Goal: Transaction & Acquisition: Download file/media

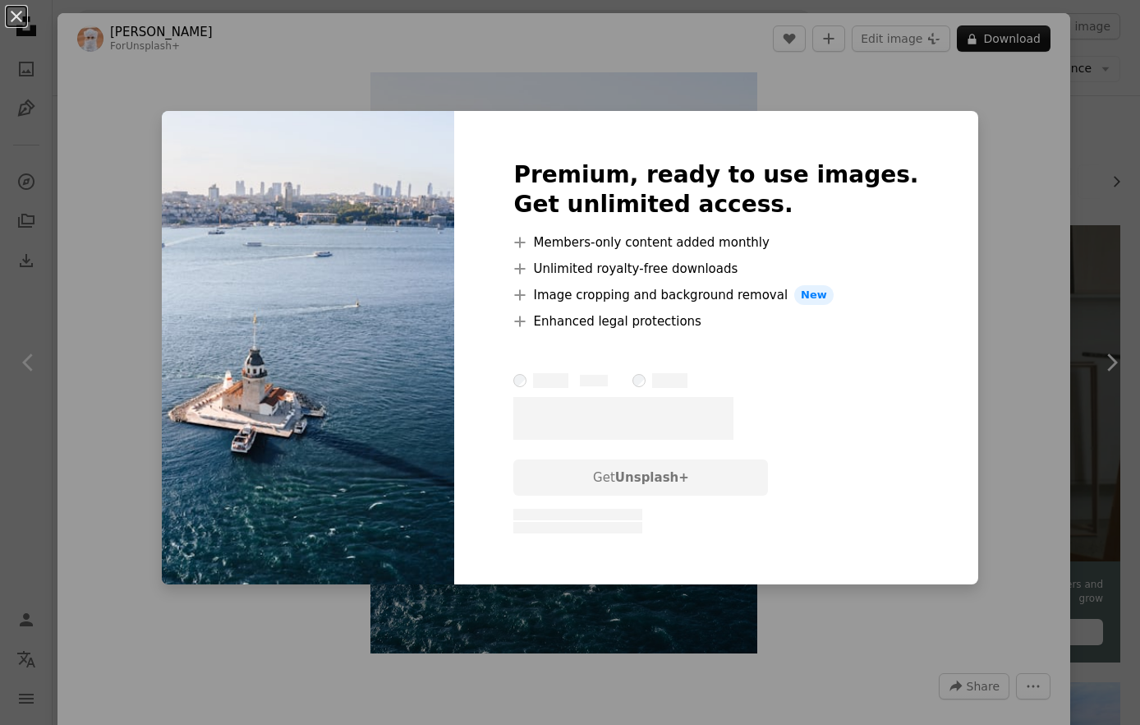
scroll to position [3971, 0]
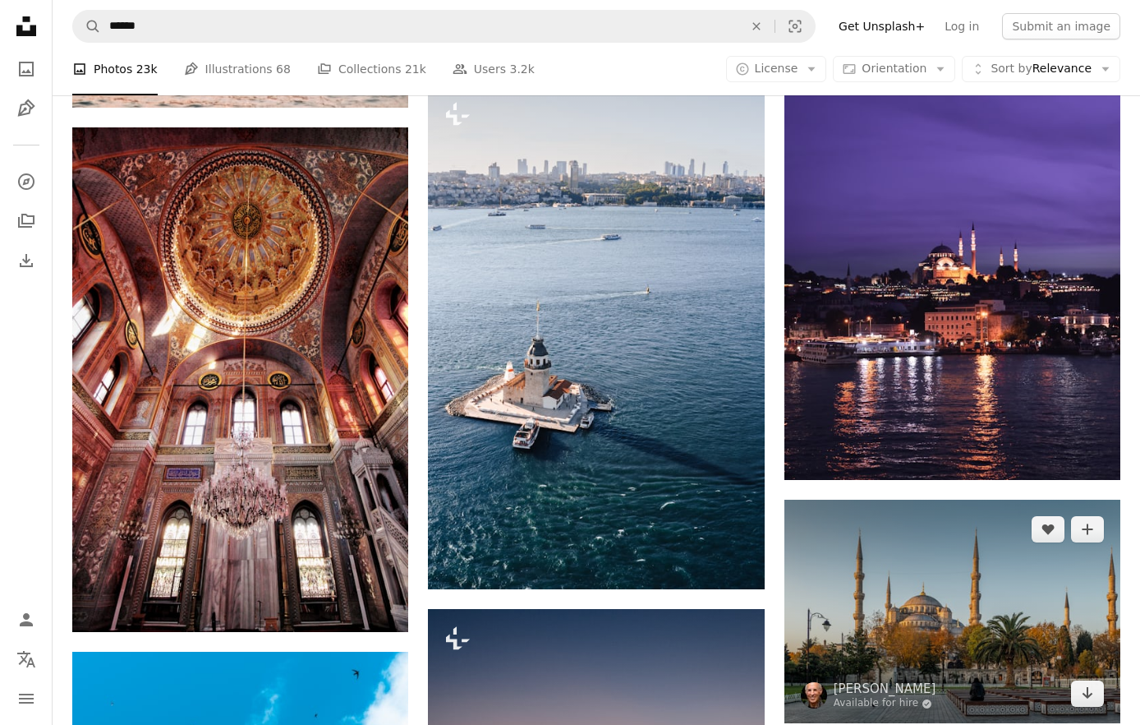
scroll to position [3916, 0]
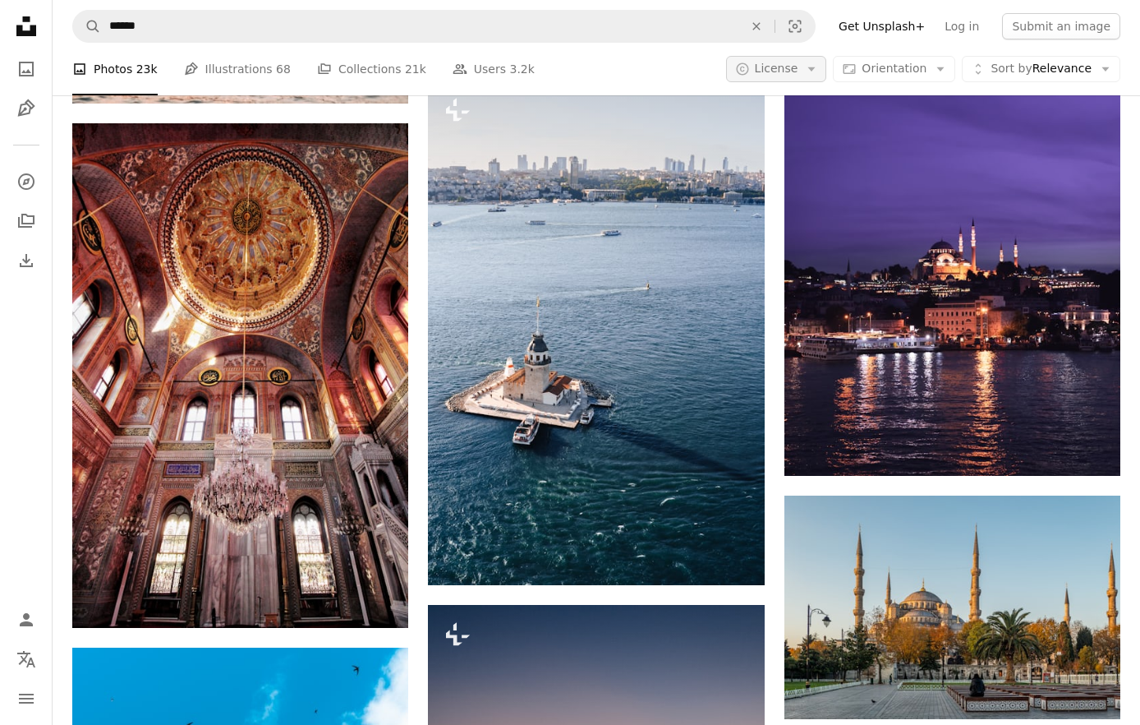
click at [827, 78] on button "A copyright icon © License Arrow down" at bounding box center [776, 69] width 101 height 26
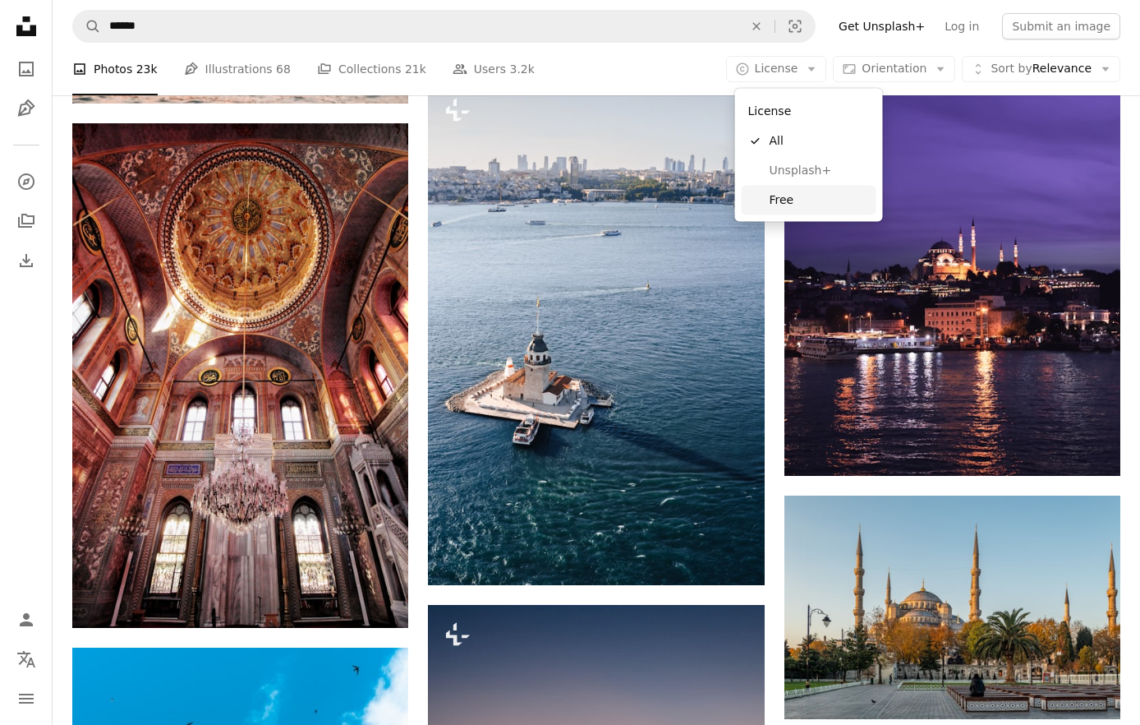
click at [817, 193] on span "Free" at bounding box center [820, 199] width 100 height 16
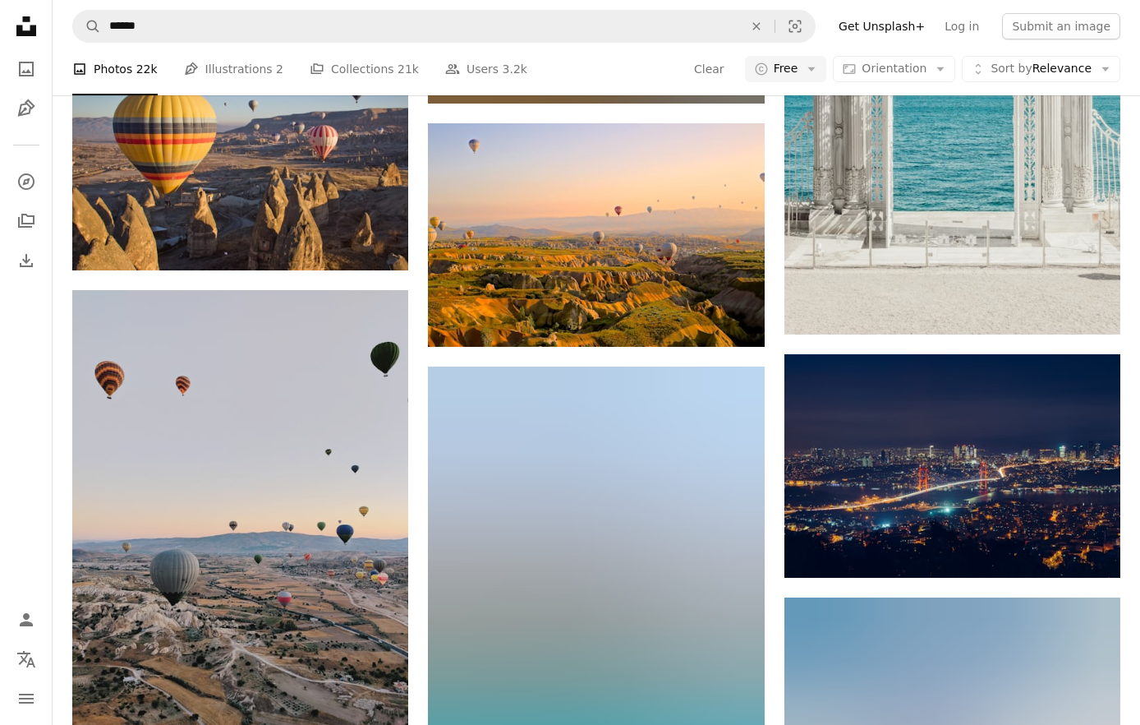
scroll to position [2004, 0]
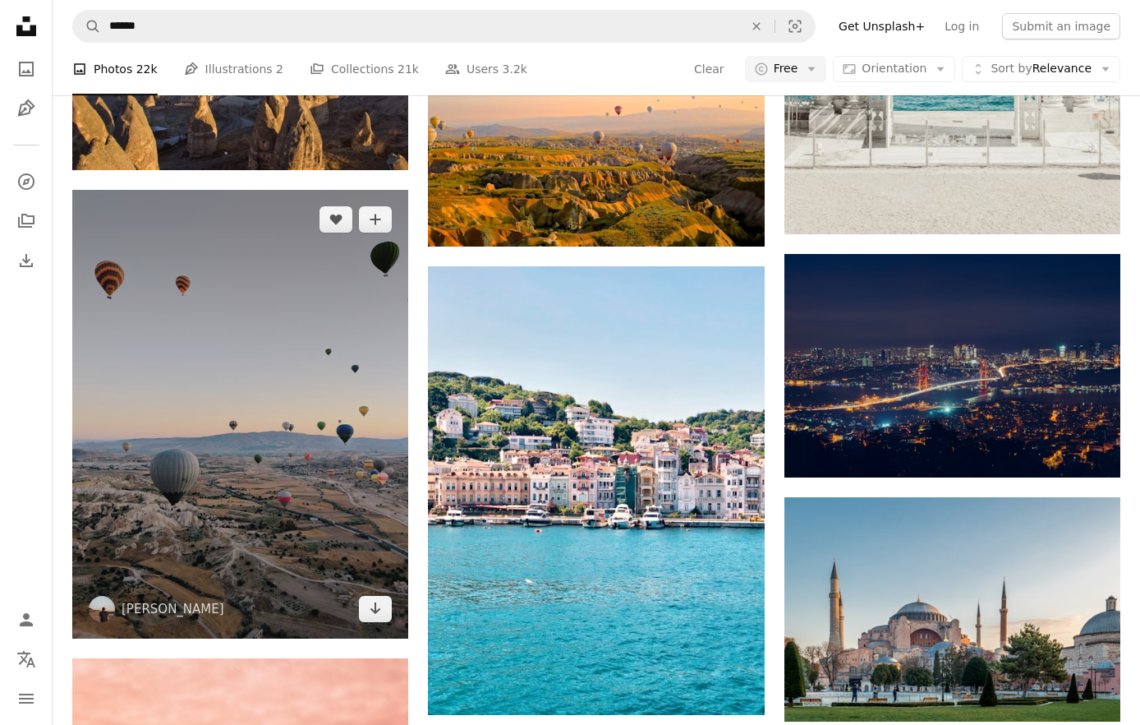
click at [352, 366] on img at bounding box center [240, 414] width 336 height 449
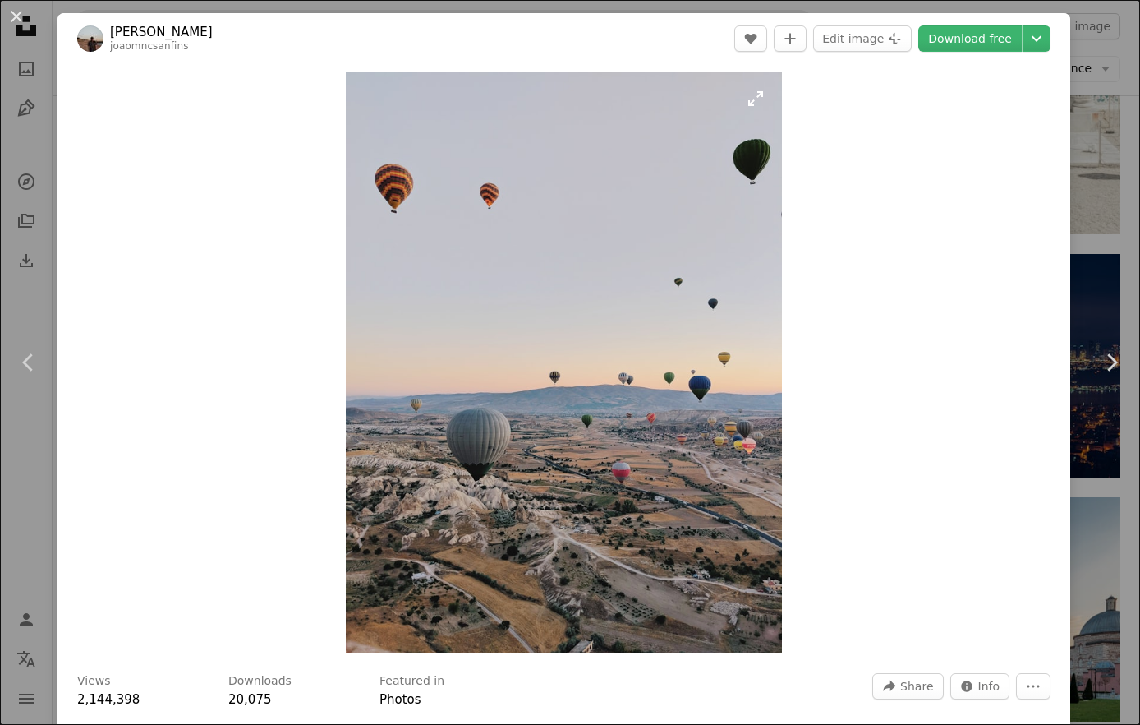
click at [709, 335] on img "Zoom in on this image" at bounding box center [563, 362] width 435 height 581
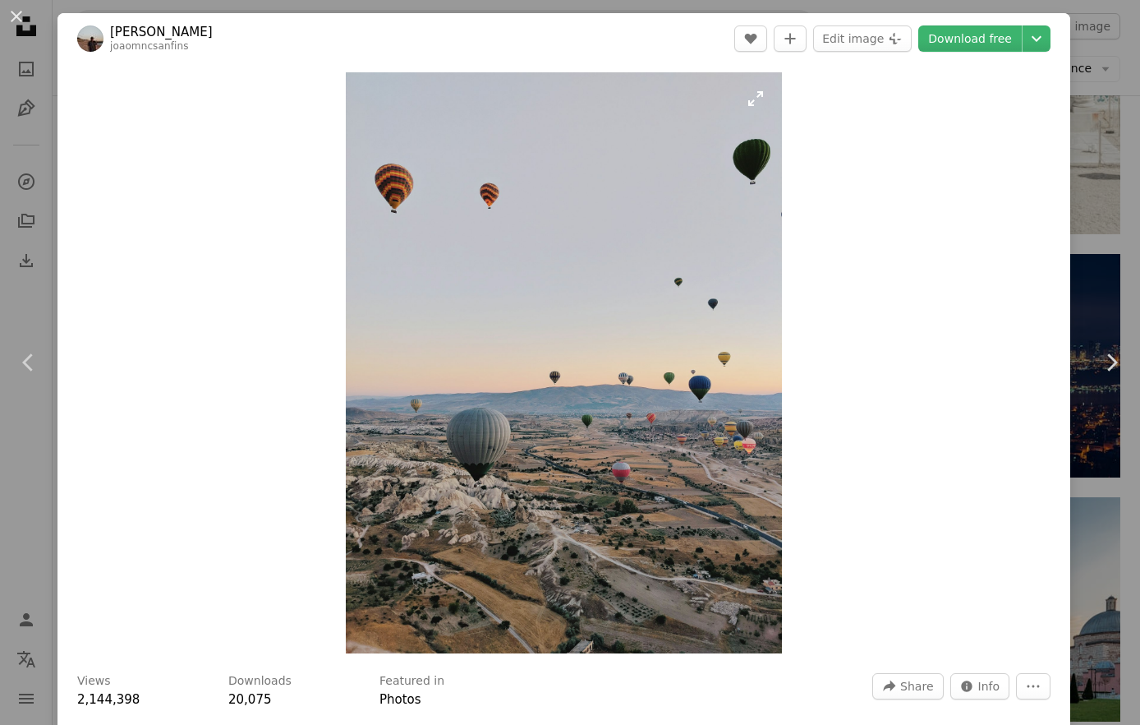
click at [709, 335] on img "Zoom in on this image" at bounding box center [563, 362] width 435 height 581
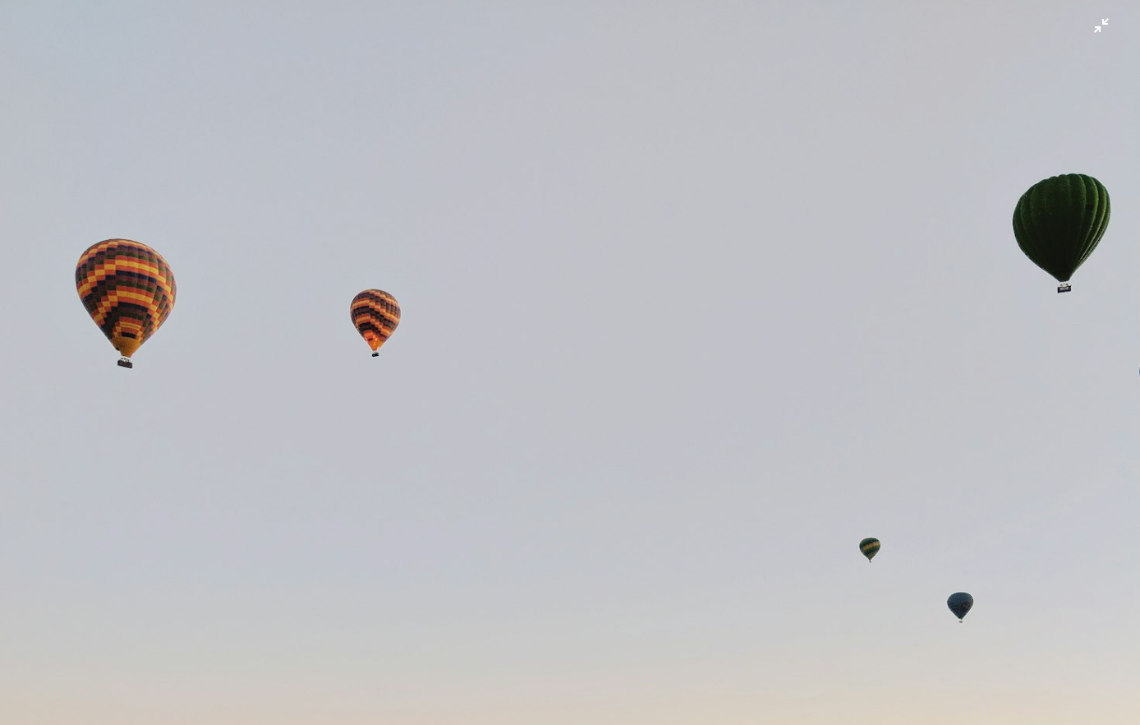
scroll to position [398, 0]
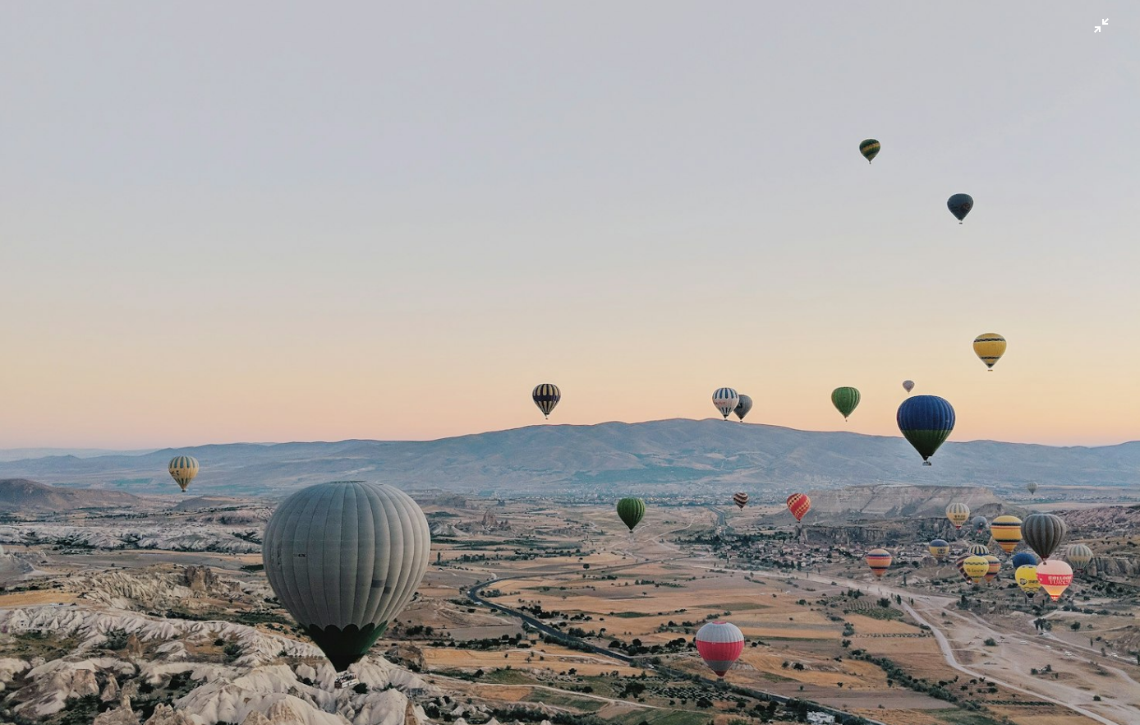
click at [709, 335] on img "Zoom out on this image" at bounding box center [570, 362] width 1142 height 1522
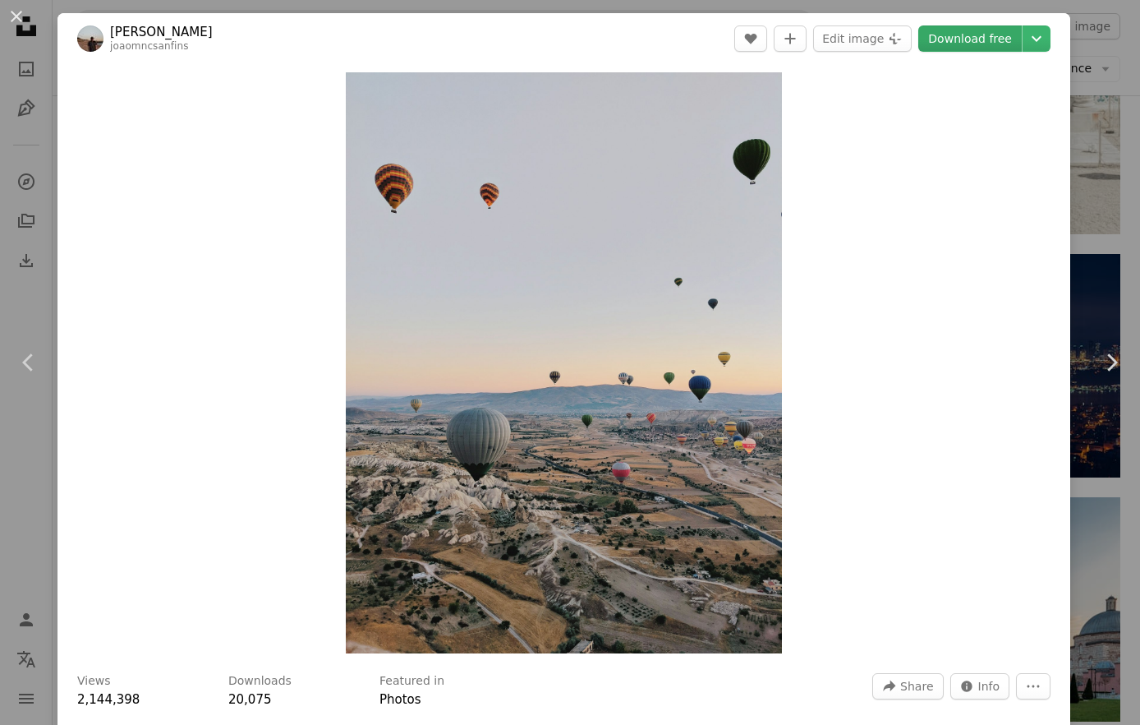
click at [987, 46] on link "Download free" at bounding box center [971, 38] width 104 height 26
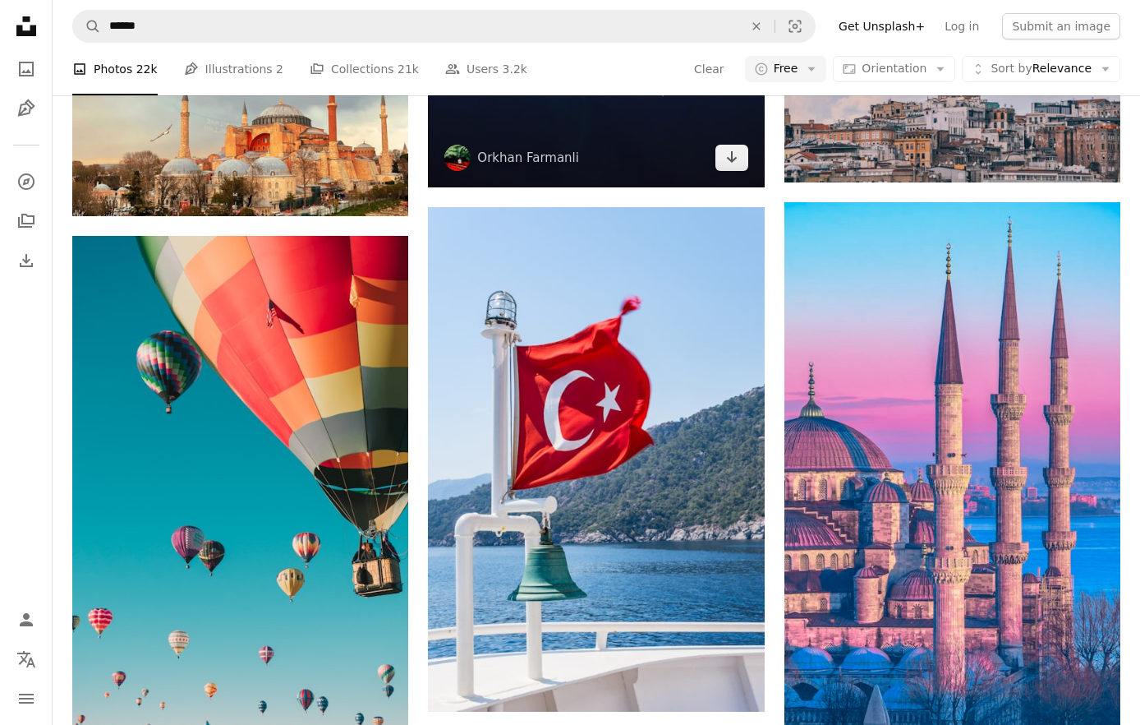
scroll to position [4278, 0]
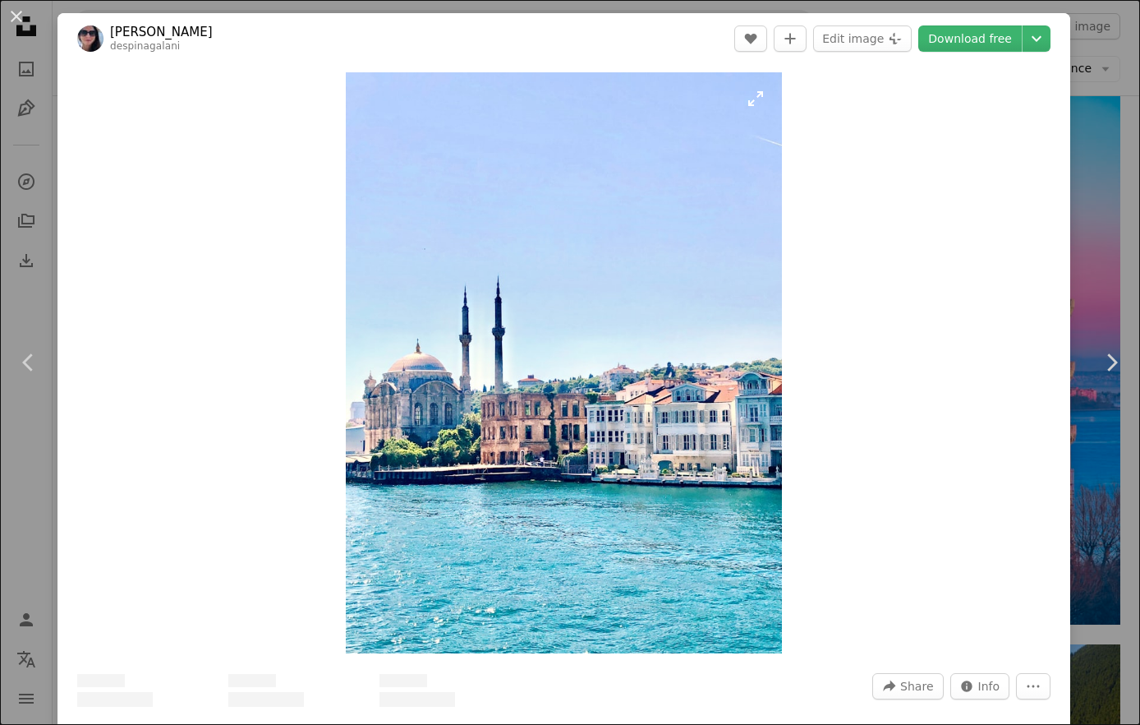
click at [588, 375] on img "Zoom in on this image" at bounding box center [563, 362] width 435 height 581
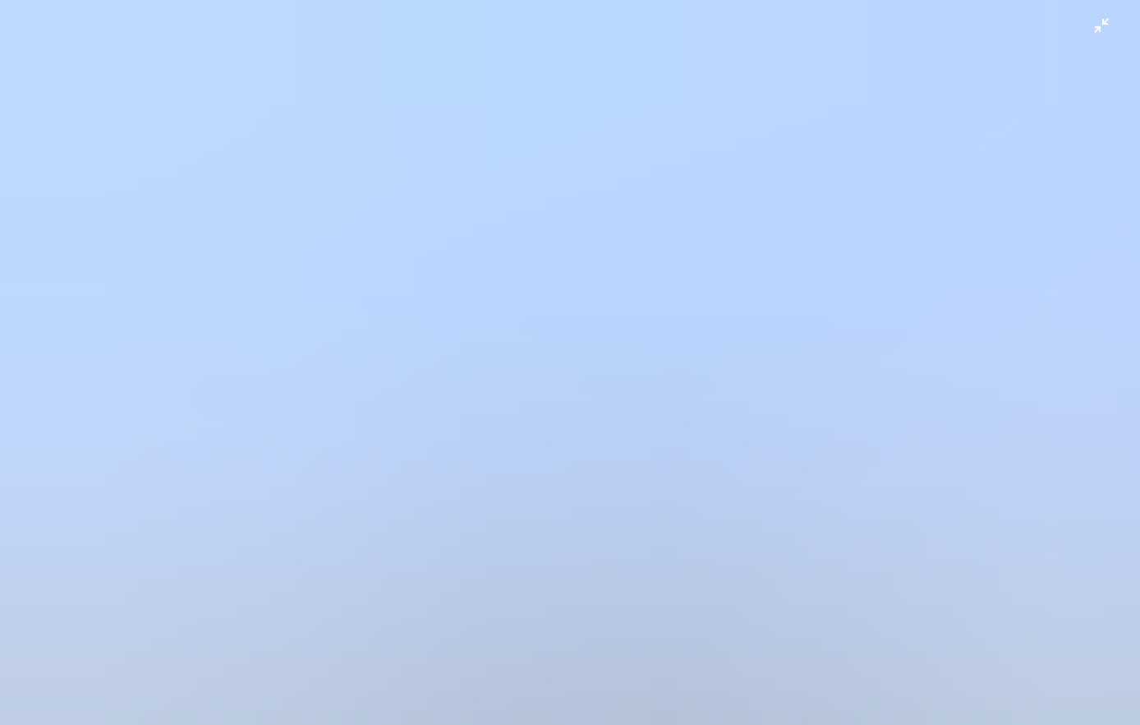
scroll to position [398, 0]
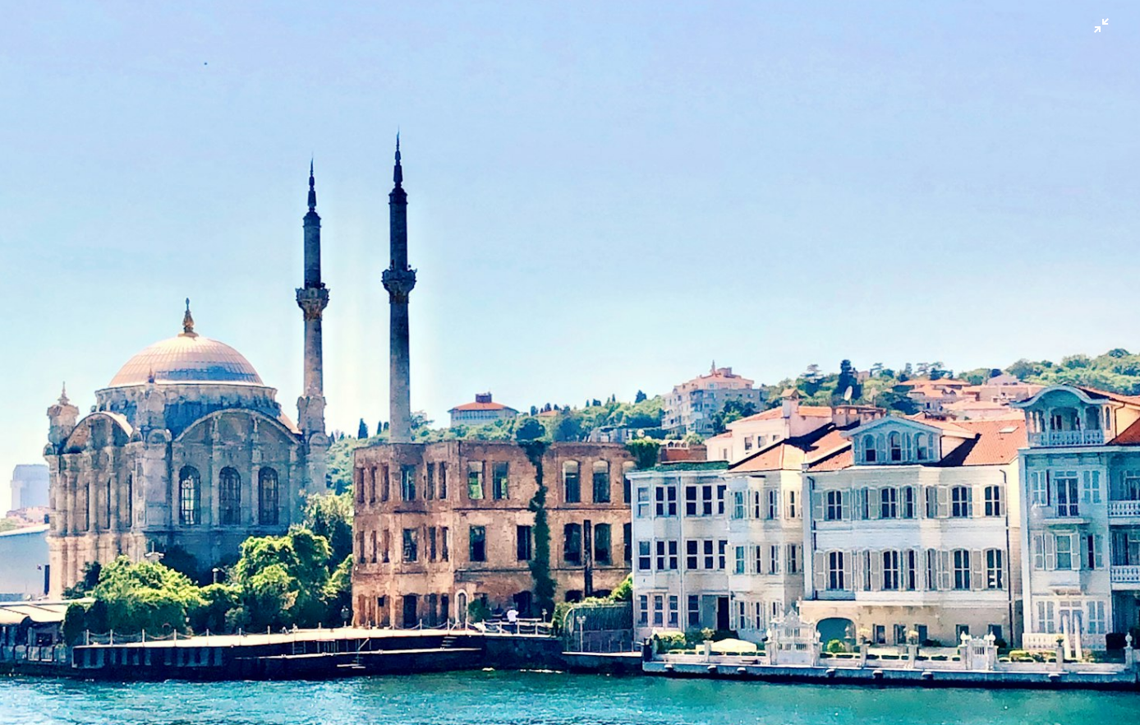
click at [684, 306] on img "Zoom out on this image" at bounding box center [570, 362] width 1142 height 1522
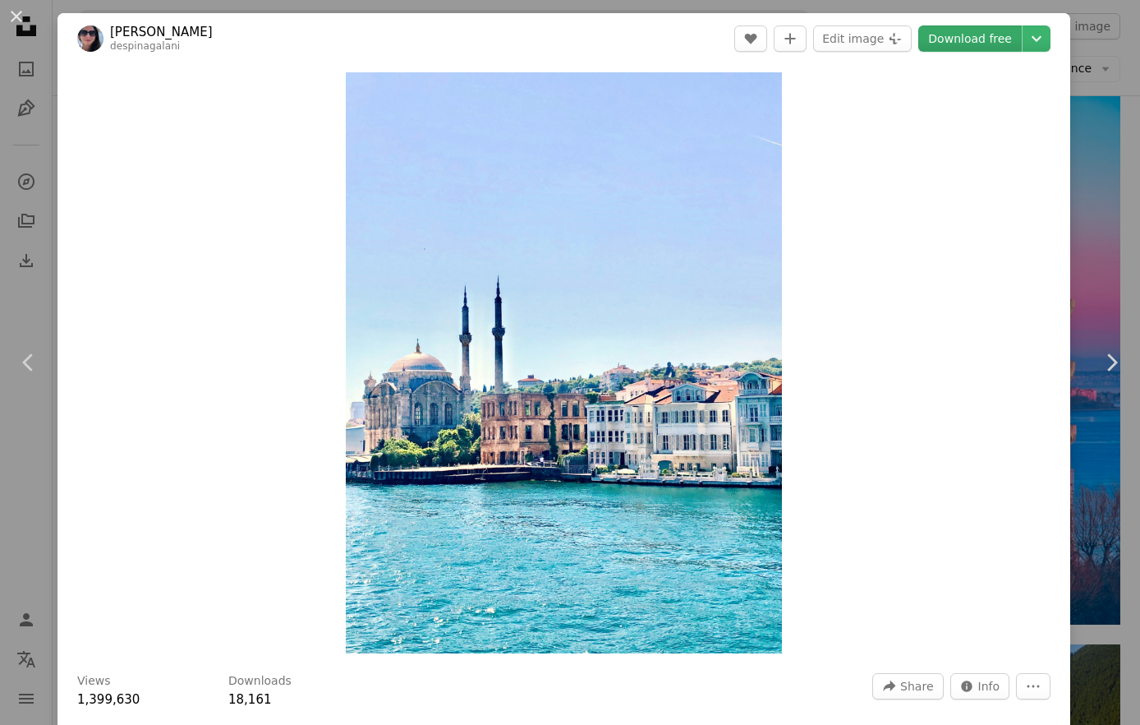
click at [979, 47] on link "Download free" at bounding box center [971, 38] width 104 height 26
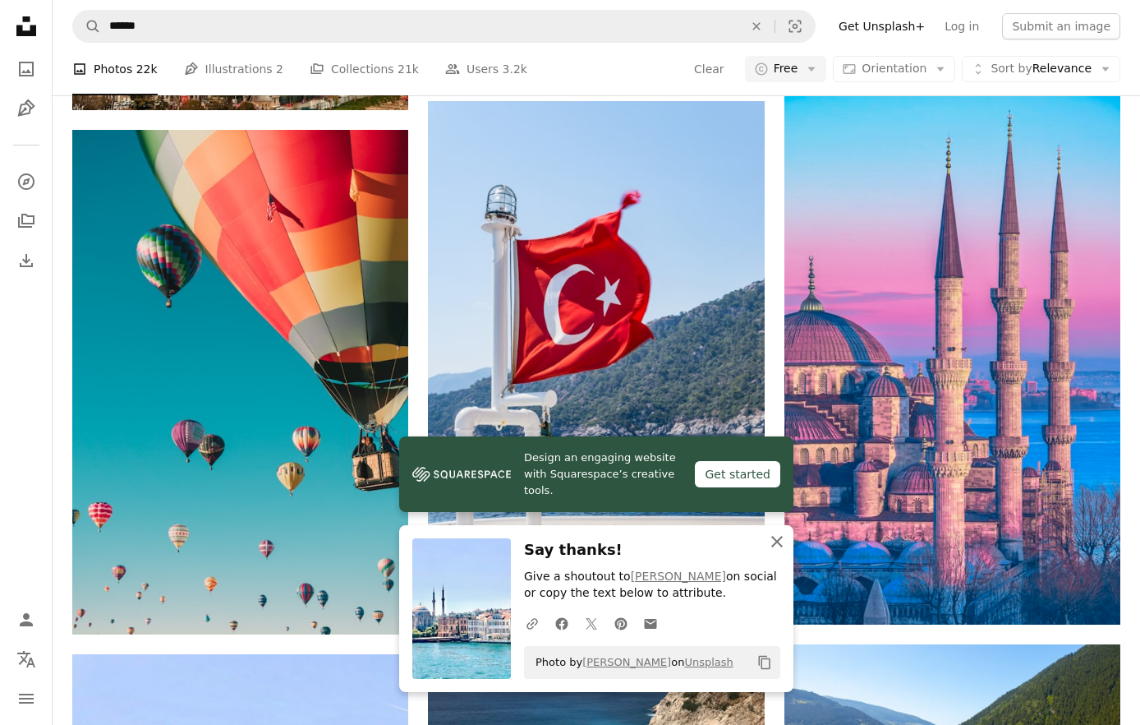
click at [778, 537] on icon "An X shape" at bounding box center [777, 542] width 20 height 20
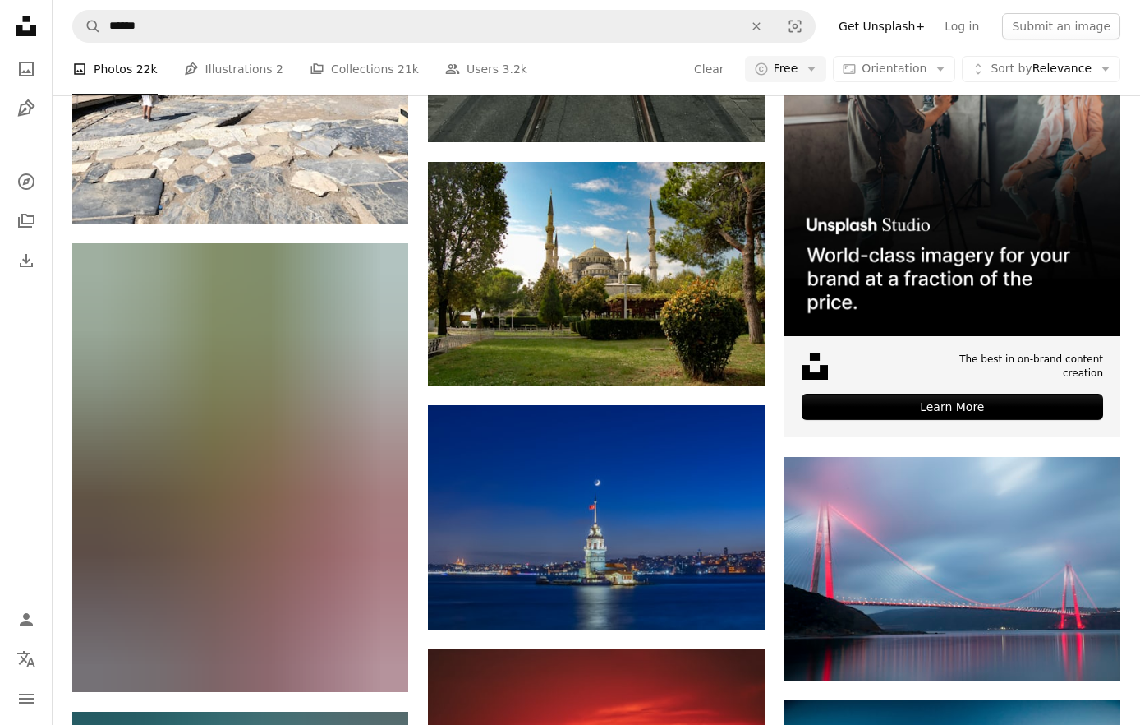
scroll to position [5902, 0]
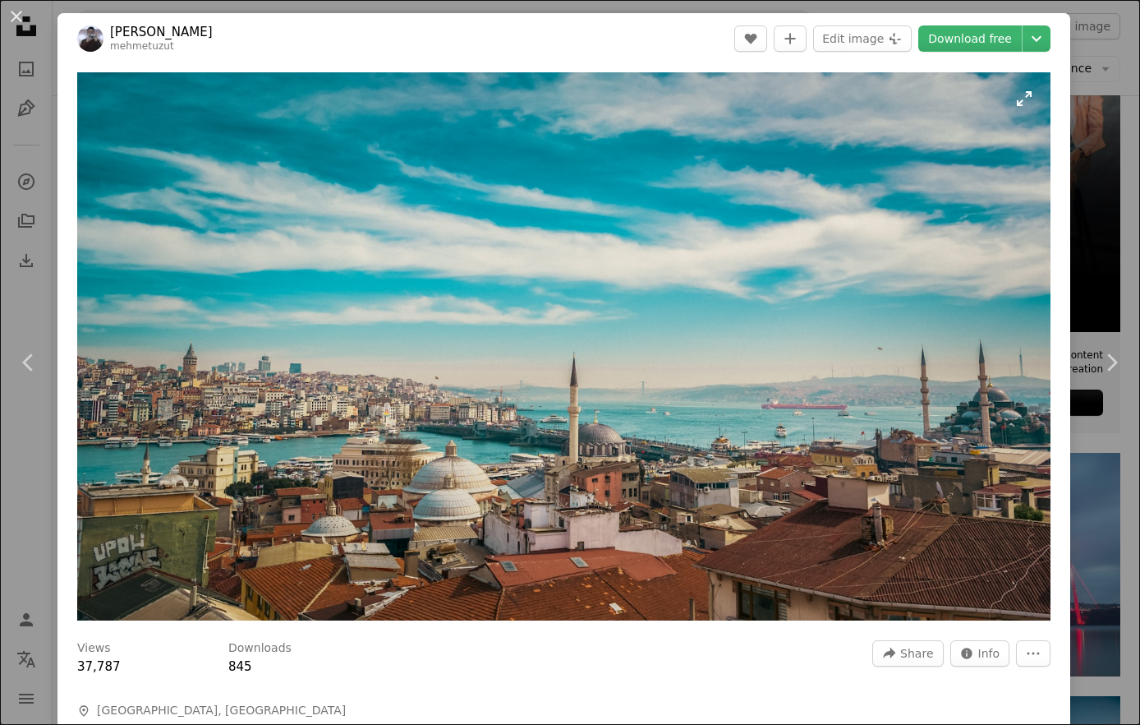
click at [405, 331] on img "Zoom in on this image" at bounding box center [564, 346] width 974 height 548
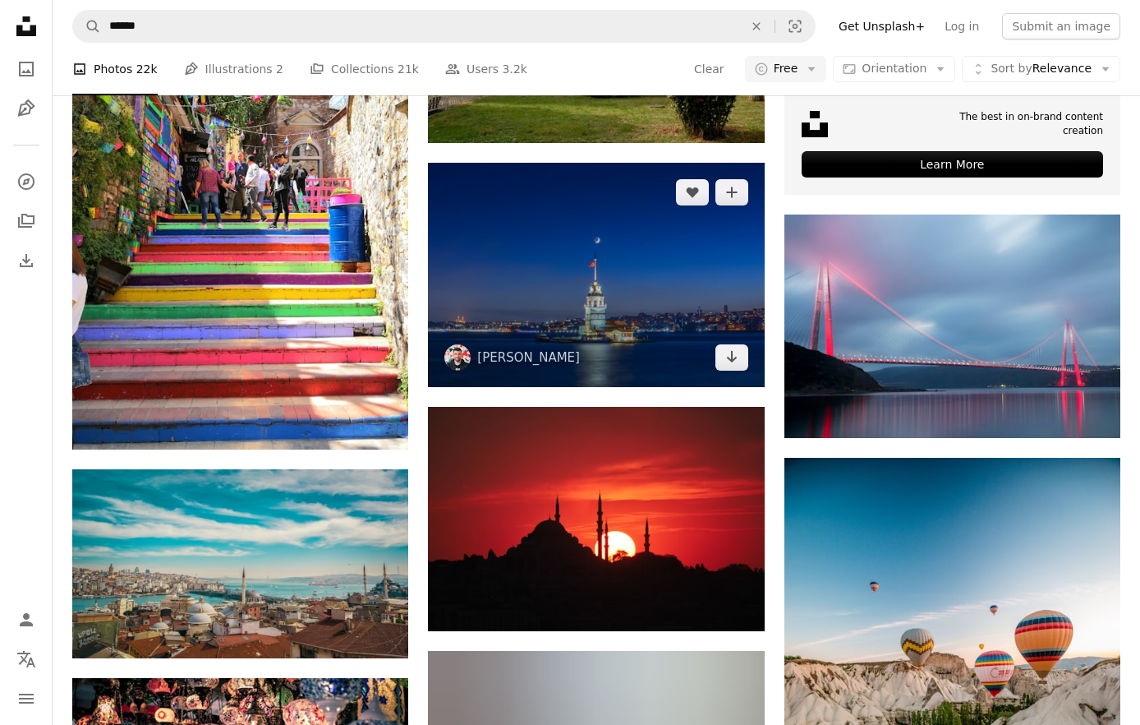
scroll to position [6154, 0]
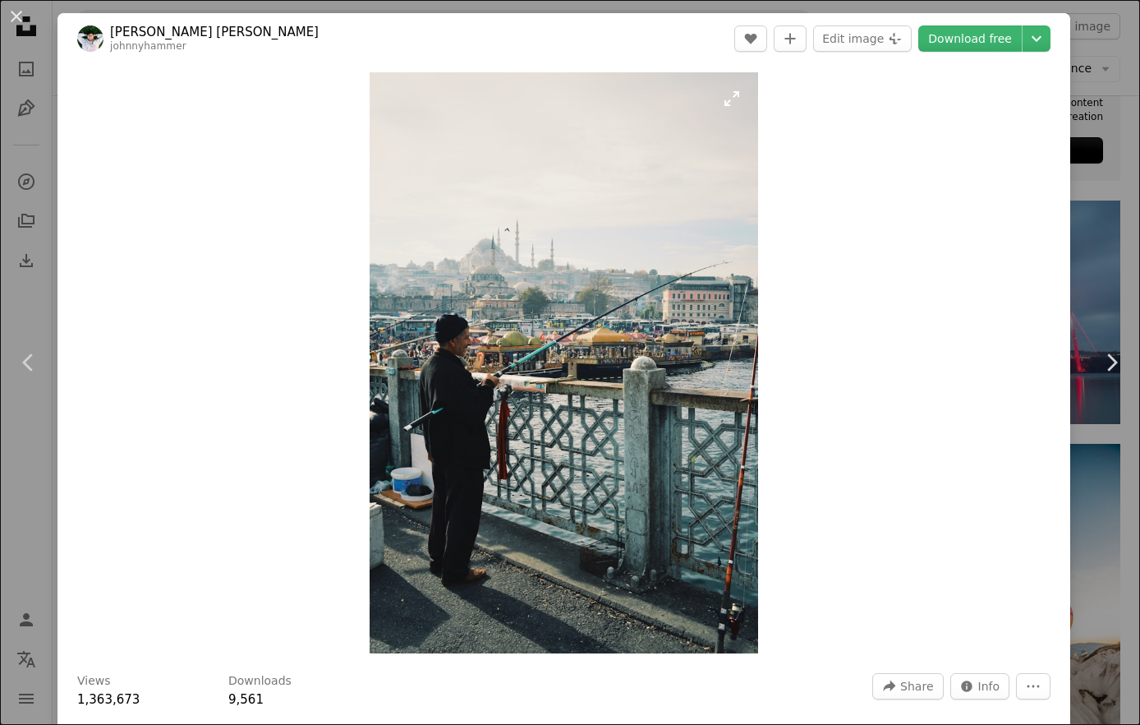
click at [693, 327] on img "Zoom in on this image" at bounding box center [564, 362] width 388 height 581
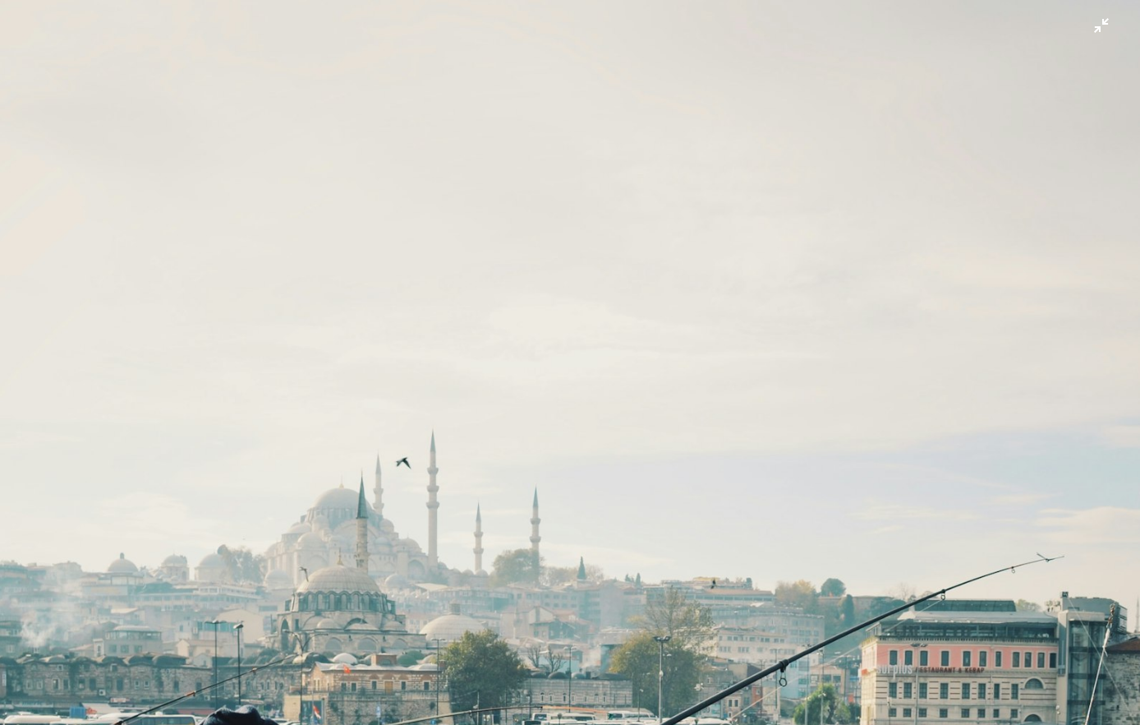
scroll to position [492, 0]
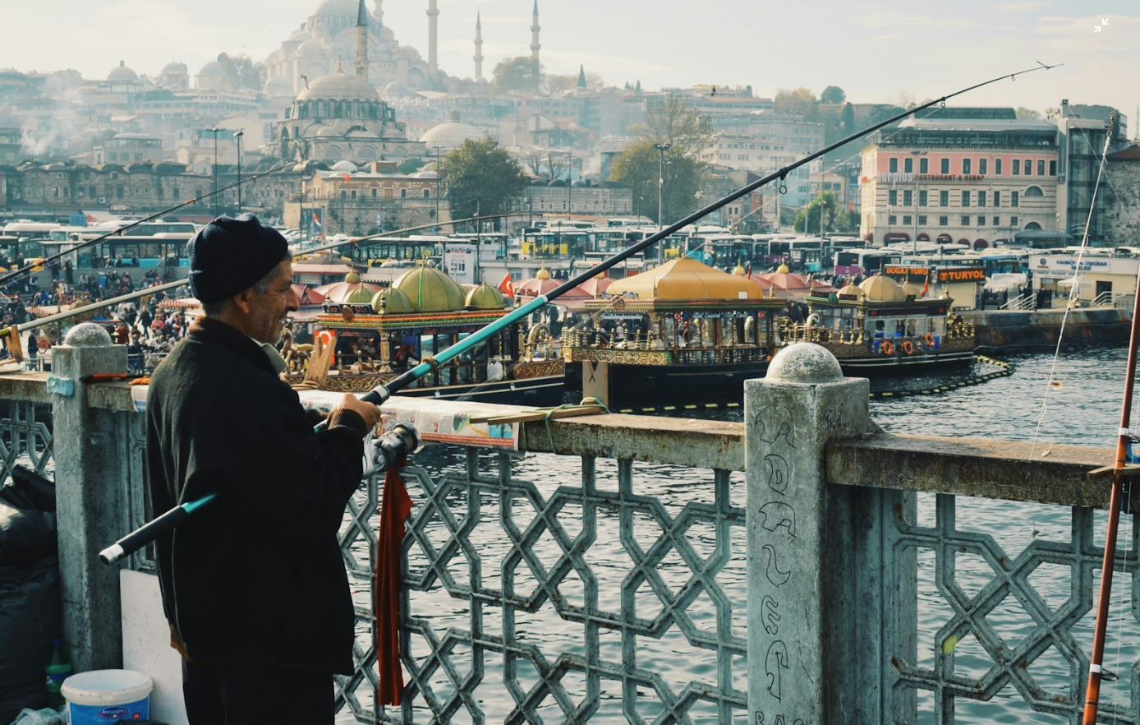
click at [693, 268] on img "Zoom out on this image" at bounding box center [570, 362] width 1142 height 1710
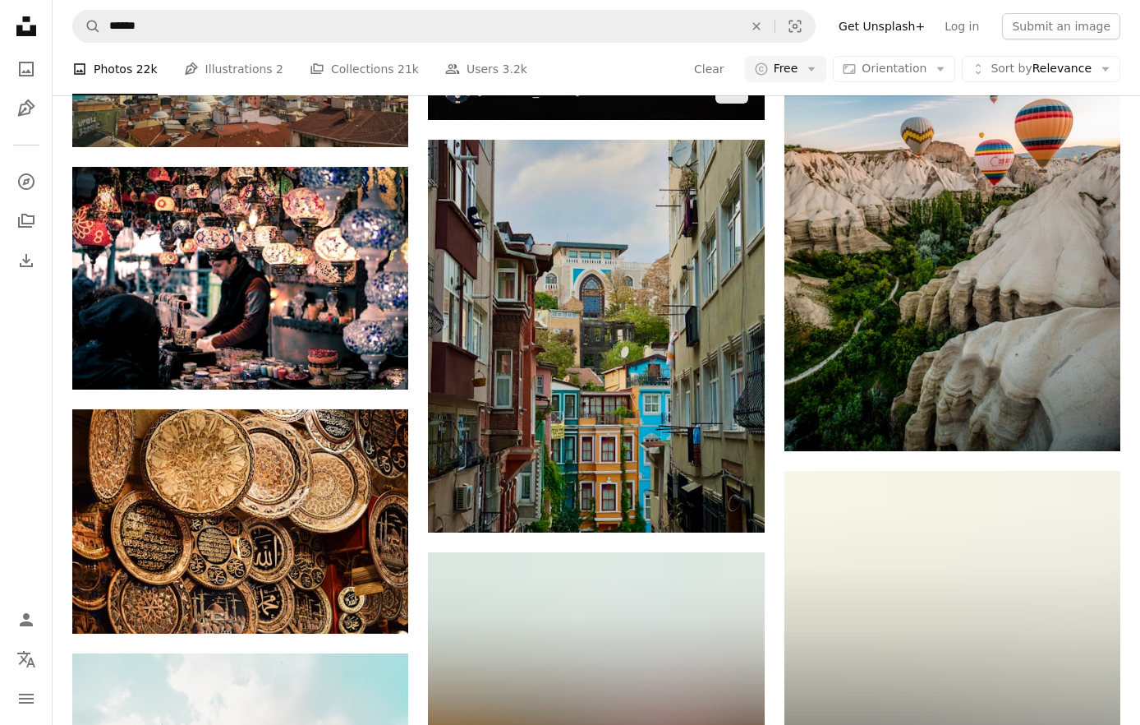
scroll to position [6695, 0]
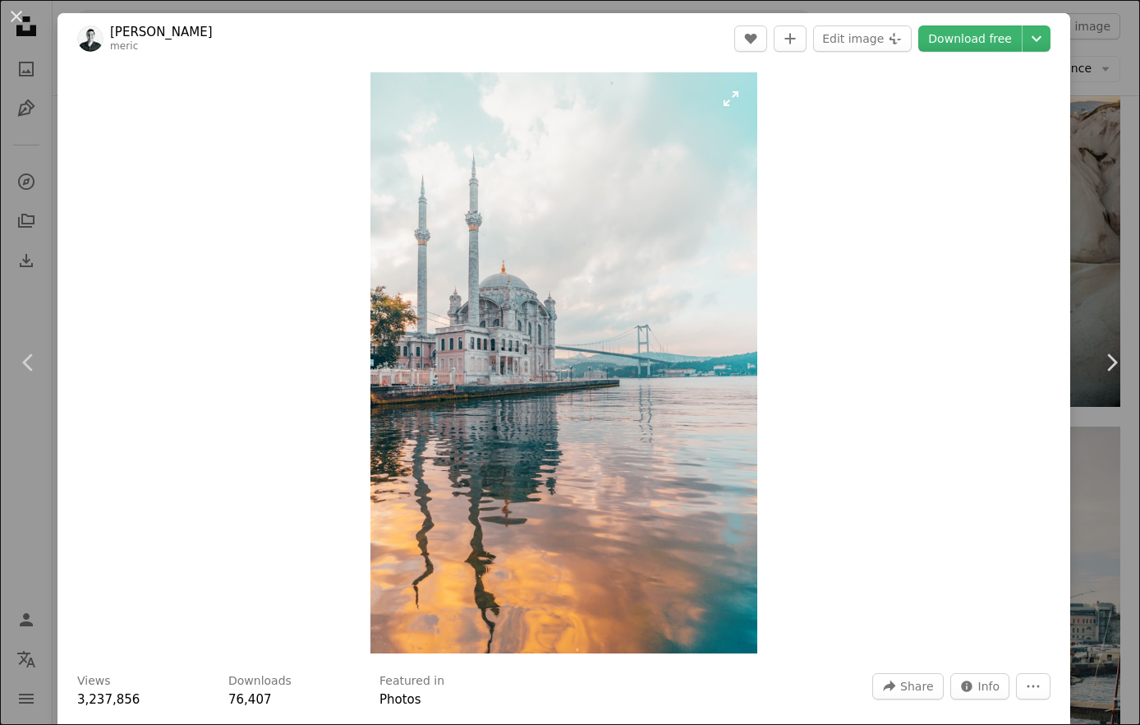
click at [513, 347] on img "Zoom in on this image" at bounding box center [564, 362] width 387 height 581
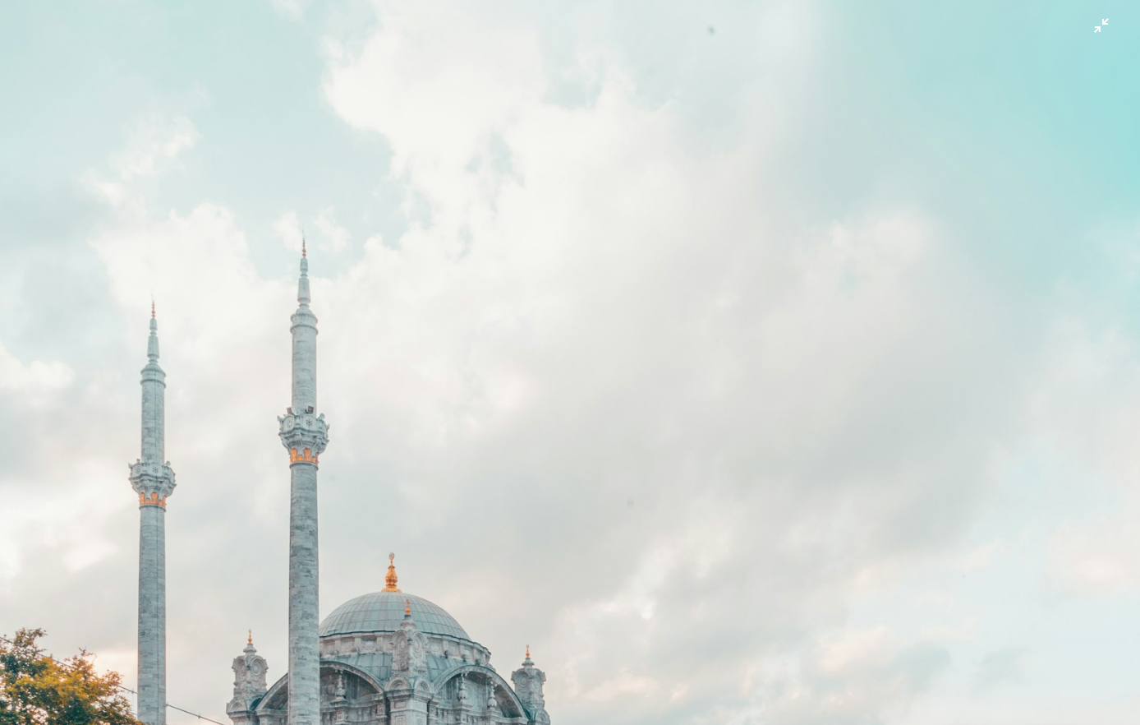
scroll to position [-1, 0]
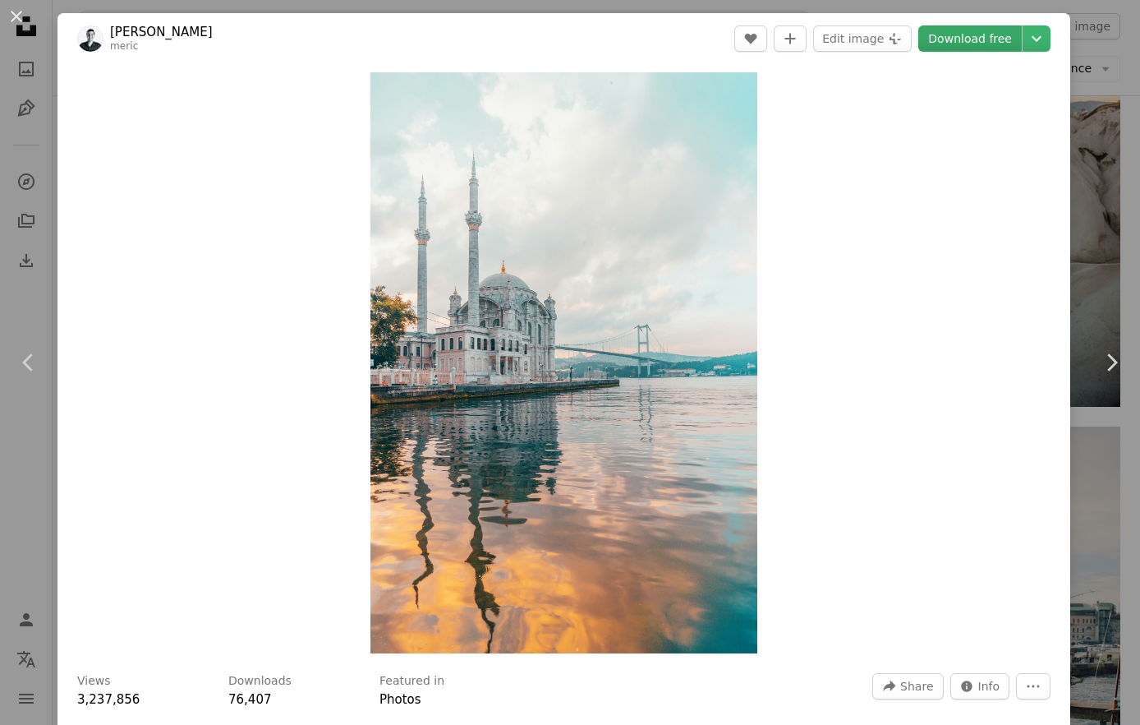
click at [960, 43] on link "Download free" at bounding box center [971, 38] width 104 height 26
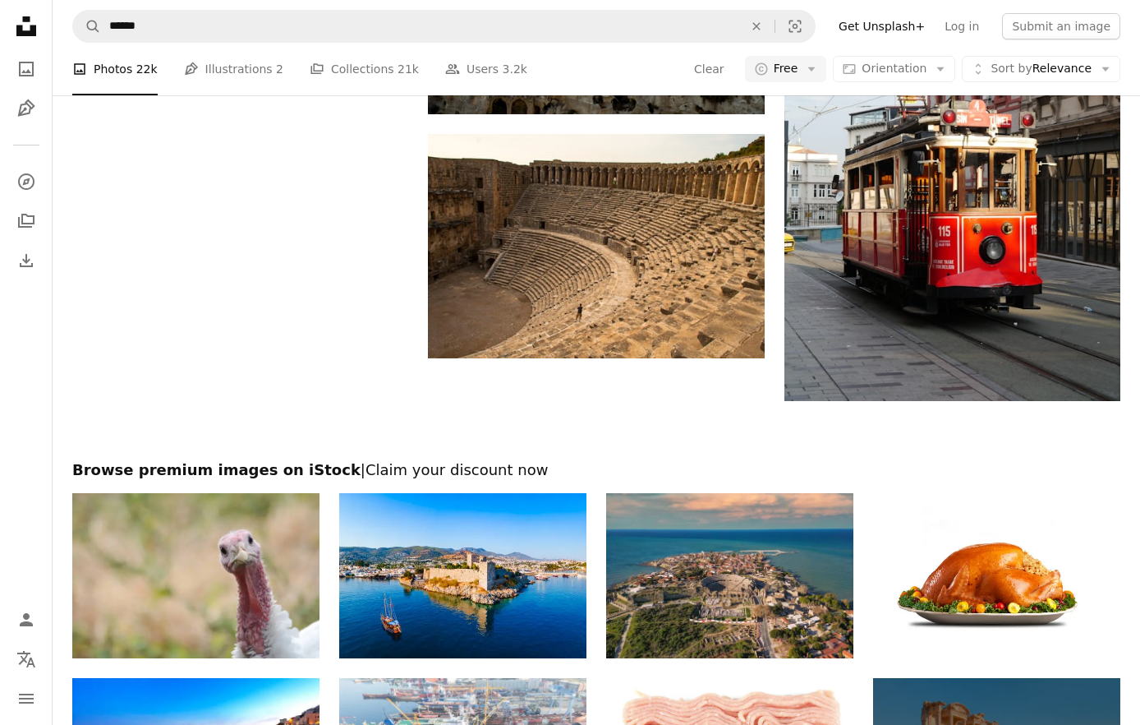
scroll to position [10120, 0]
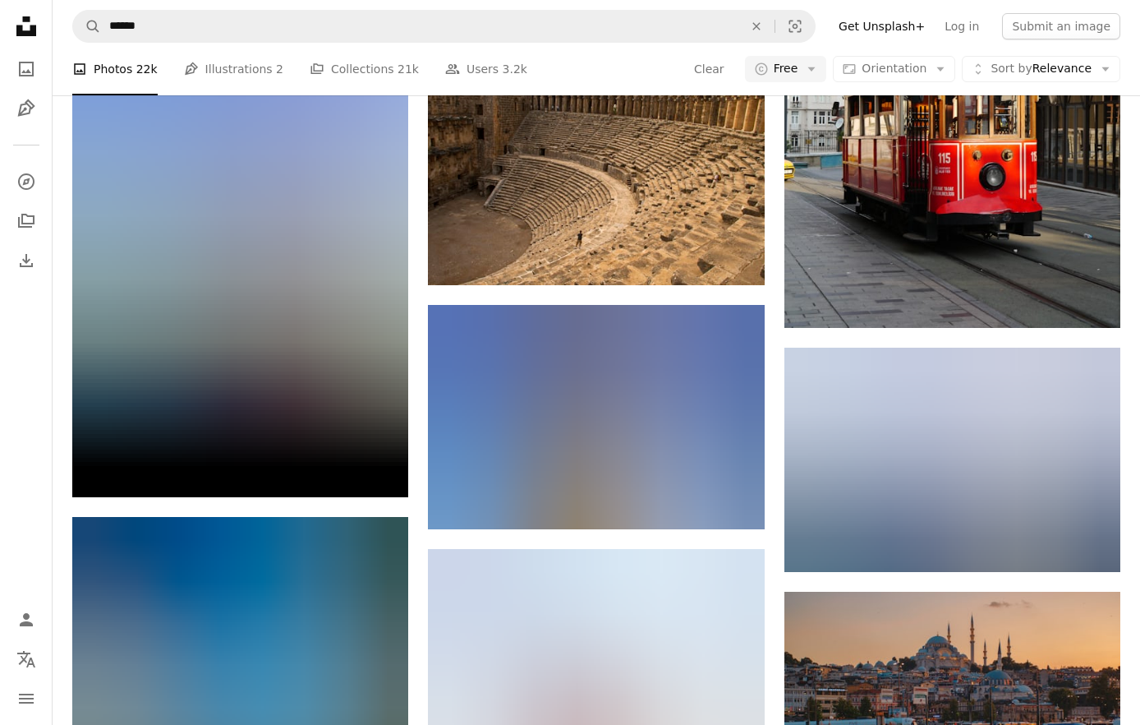
scroll to position [10196, 0]
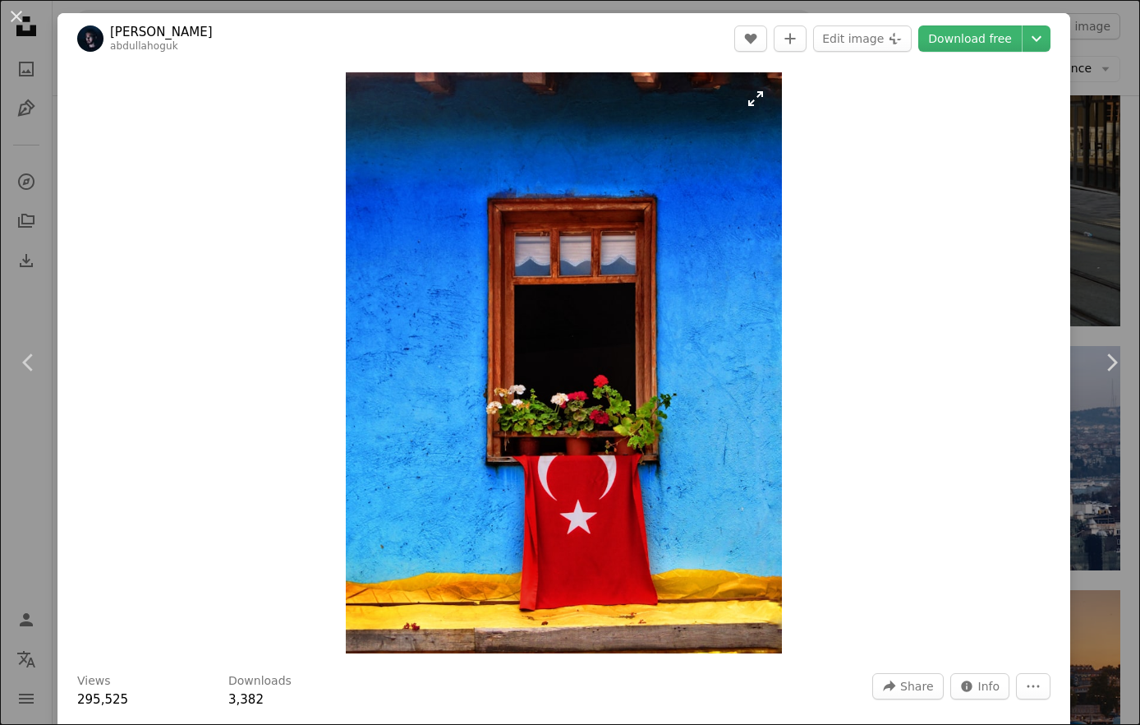
click at [676, 362] on img "Zoom in on this image" at bounding box center [563, 362] width 435 height 581
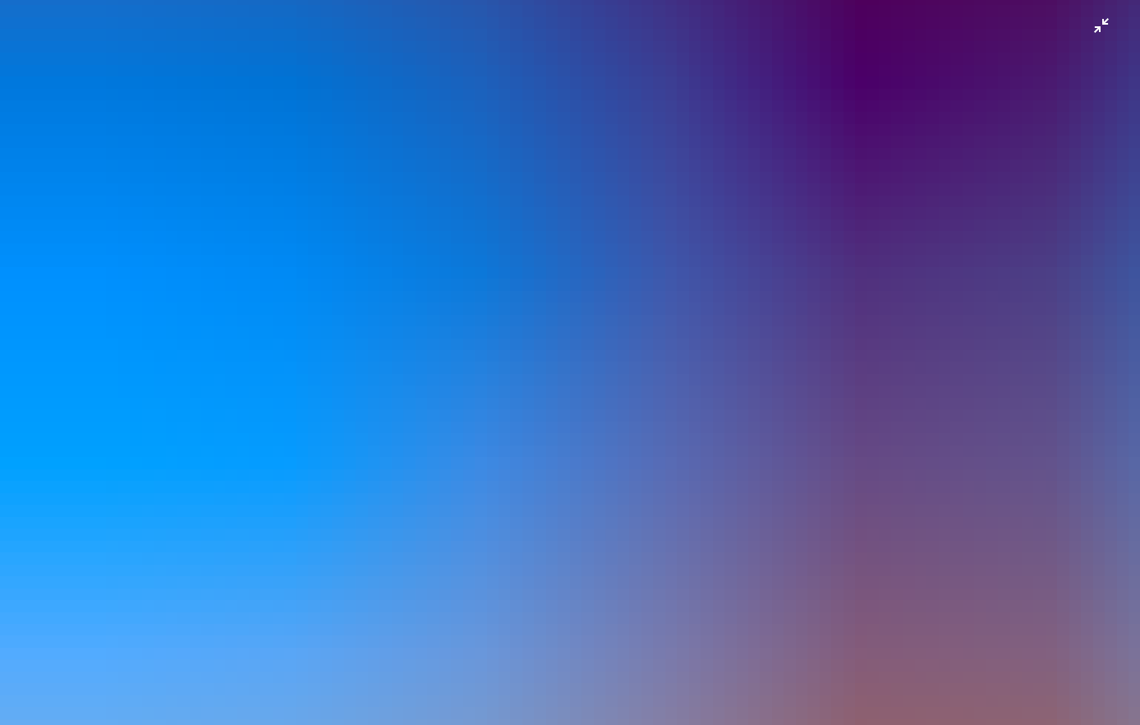
scroll to position [765, 0]
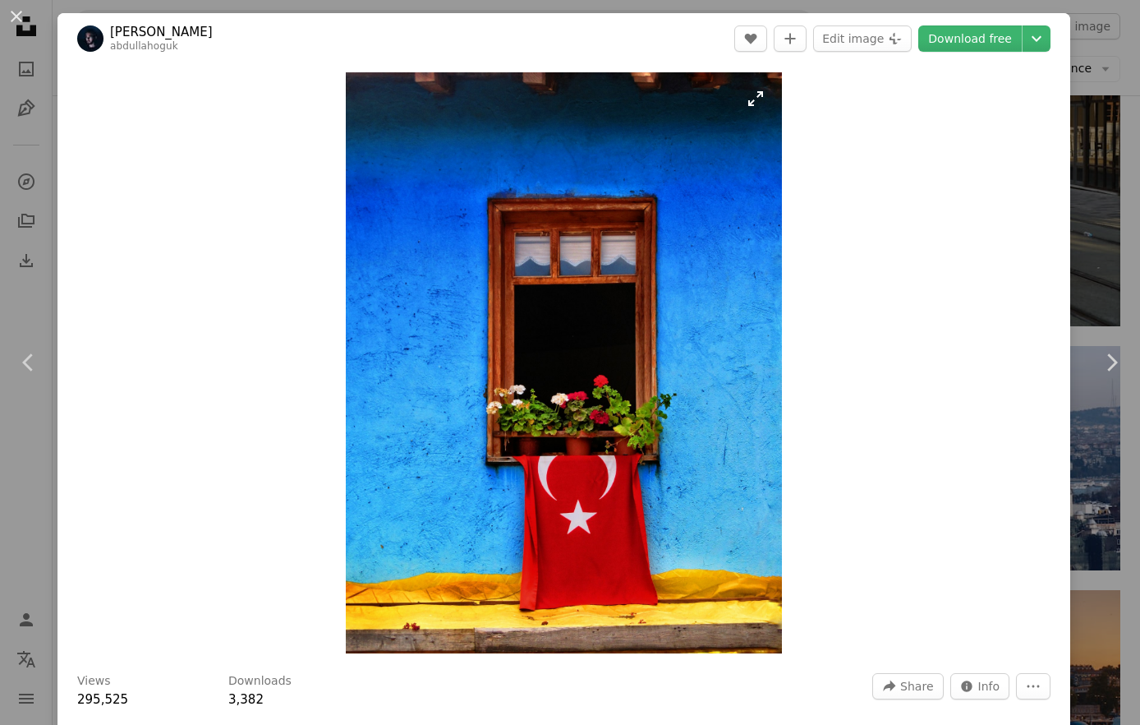
click at [710, 149] on img "Zoom in on this image" at bounding box center [563, 362] width 435 height 581
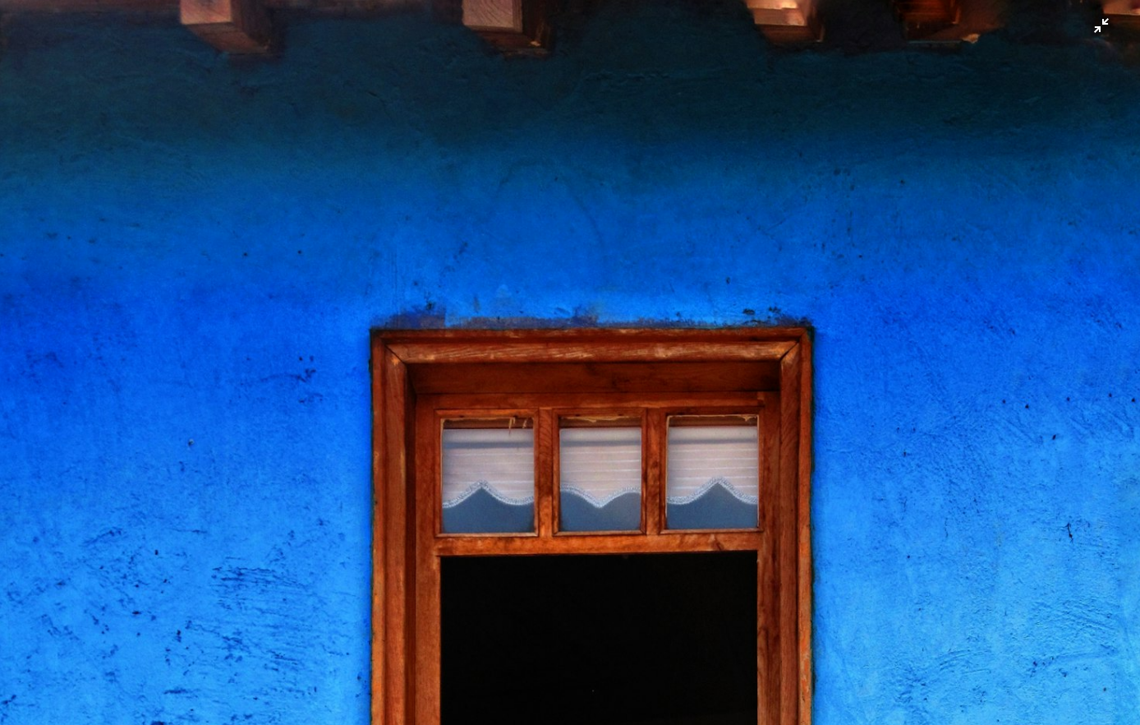
scroll to position [398, 0]
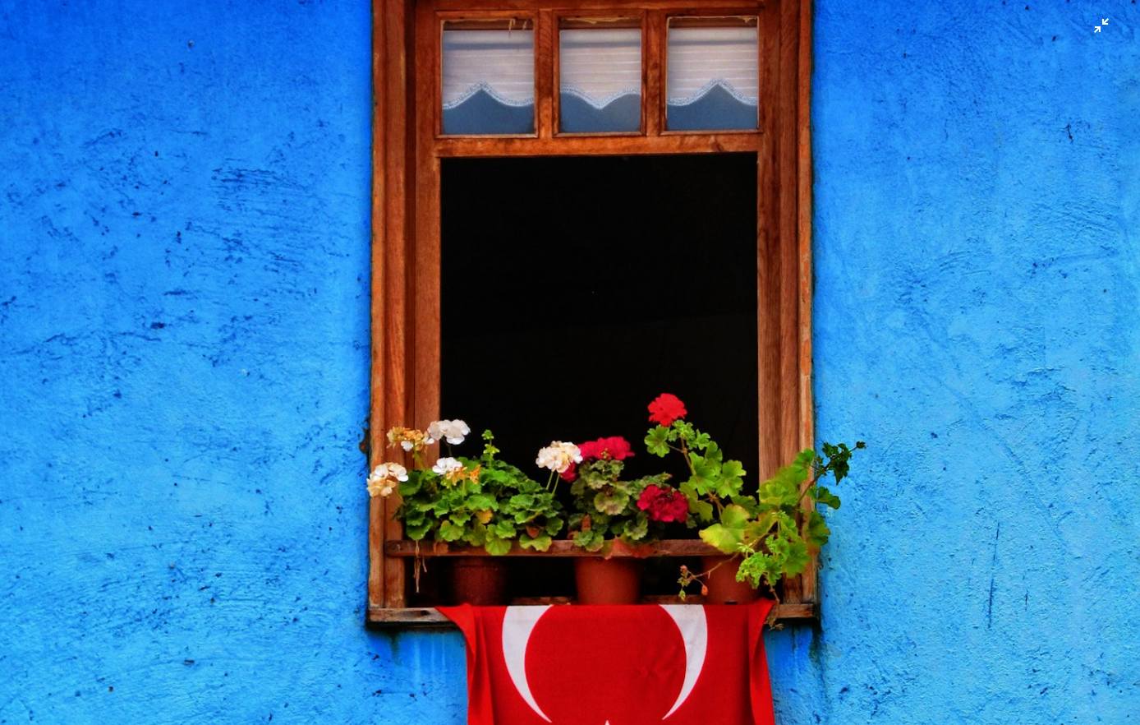
click at [713, 164] on img "Zoom out on this image" at bounding box center [570, 362] width 1142 height 1522
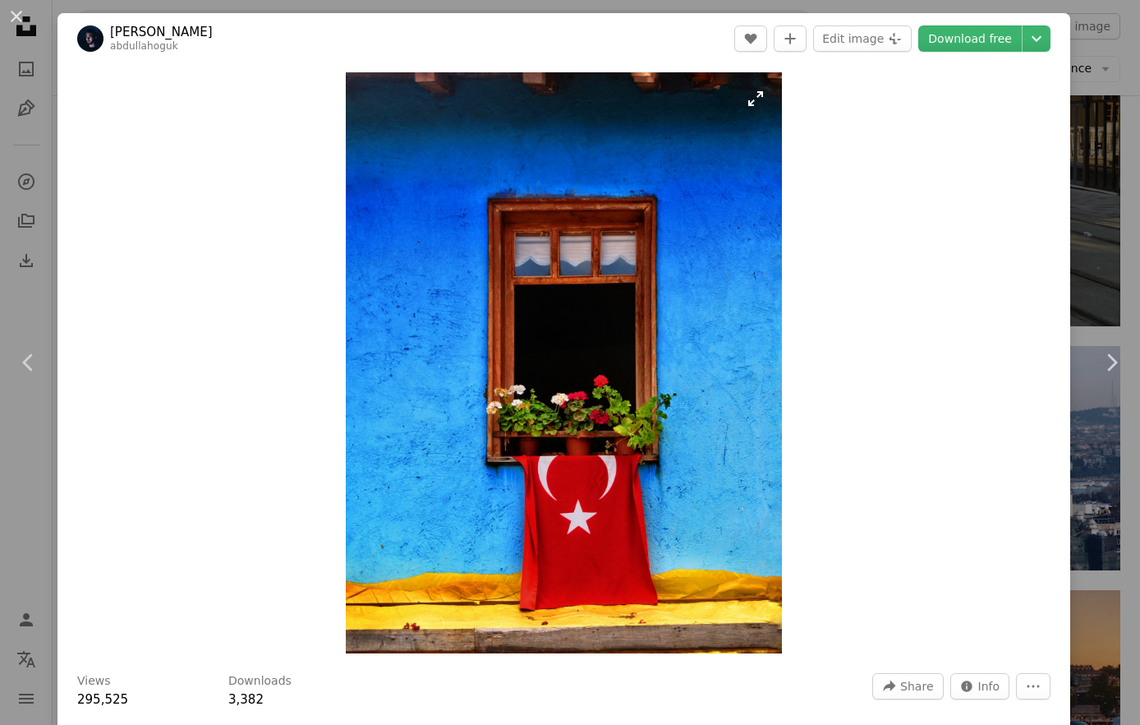
click at [764, 149] on img "Zoom in on this image" at bounding box center [563, 362] width 435 height 581
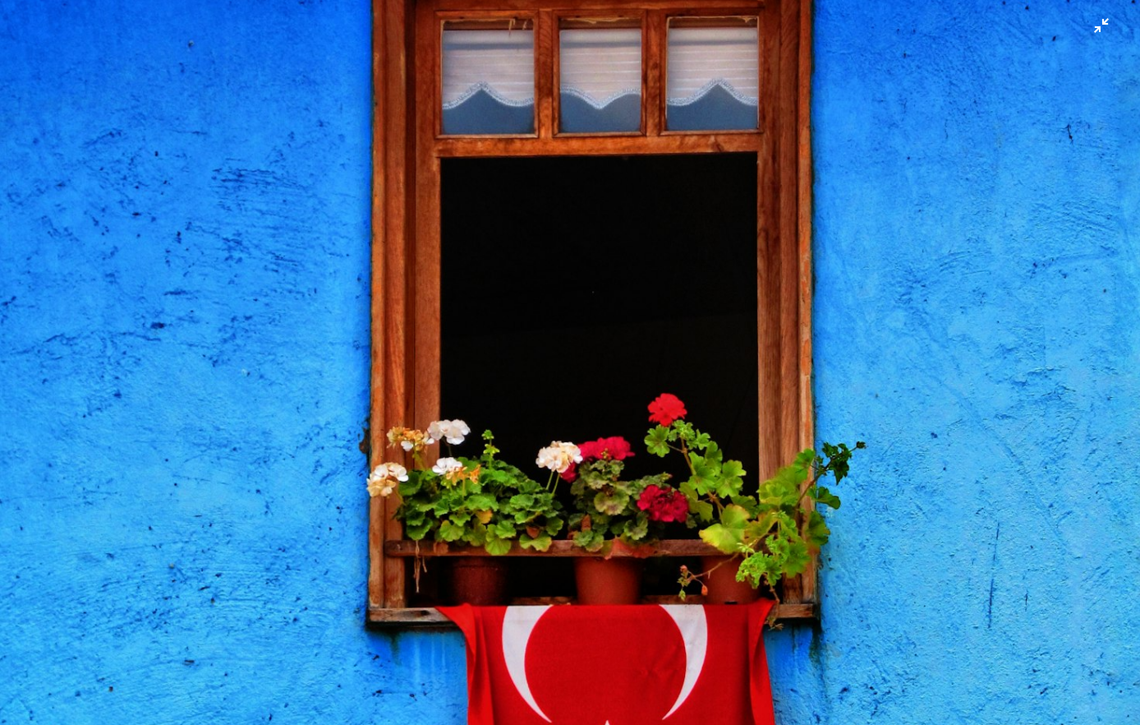
click at [764, 149] on img "Zoom out on this image" at bounding box center [570, 362] width 1142 height 1522
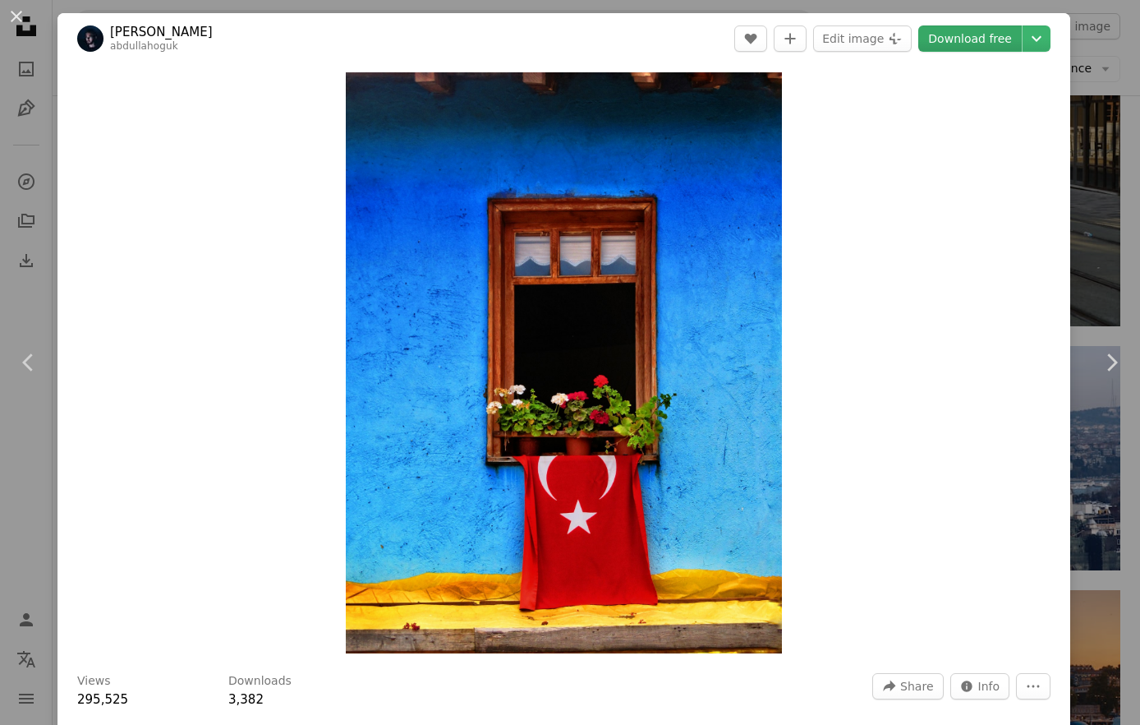
click at [979, 44] on link "Download free" at bounding box center [971, 38] width 104 height 26
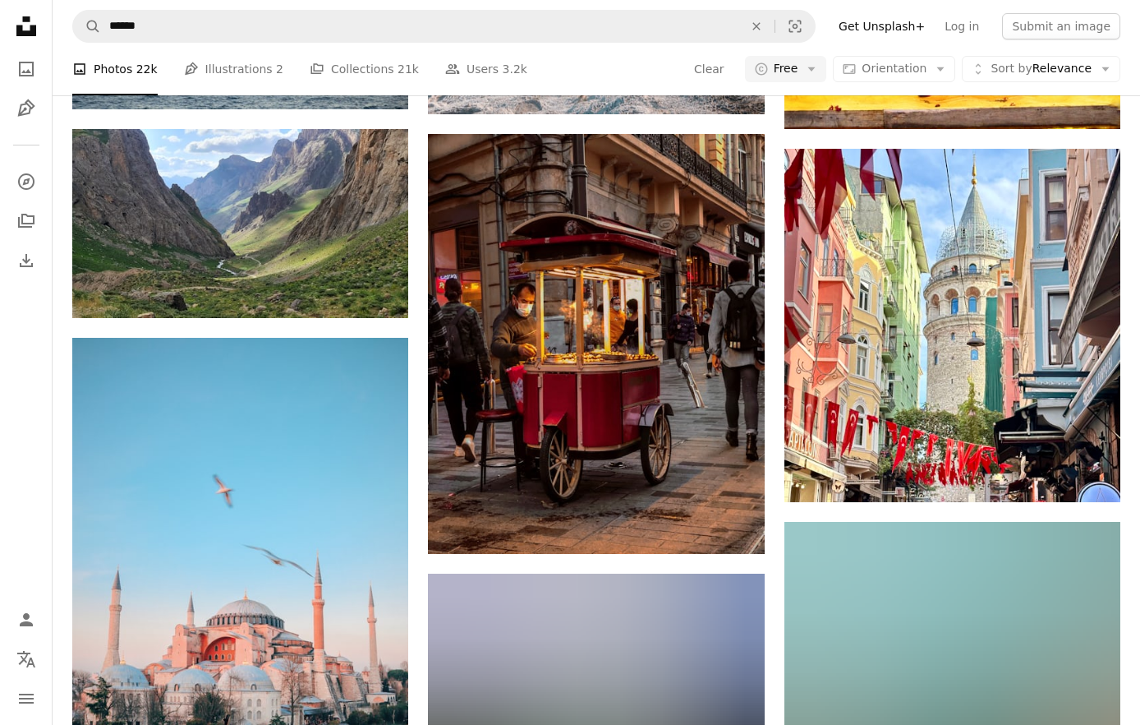
scroll to position [11592, 0]
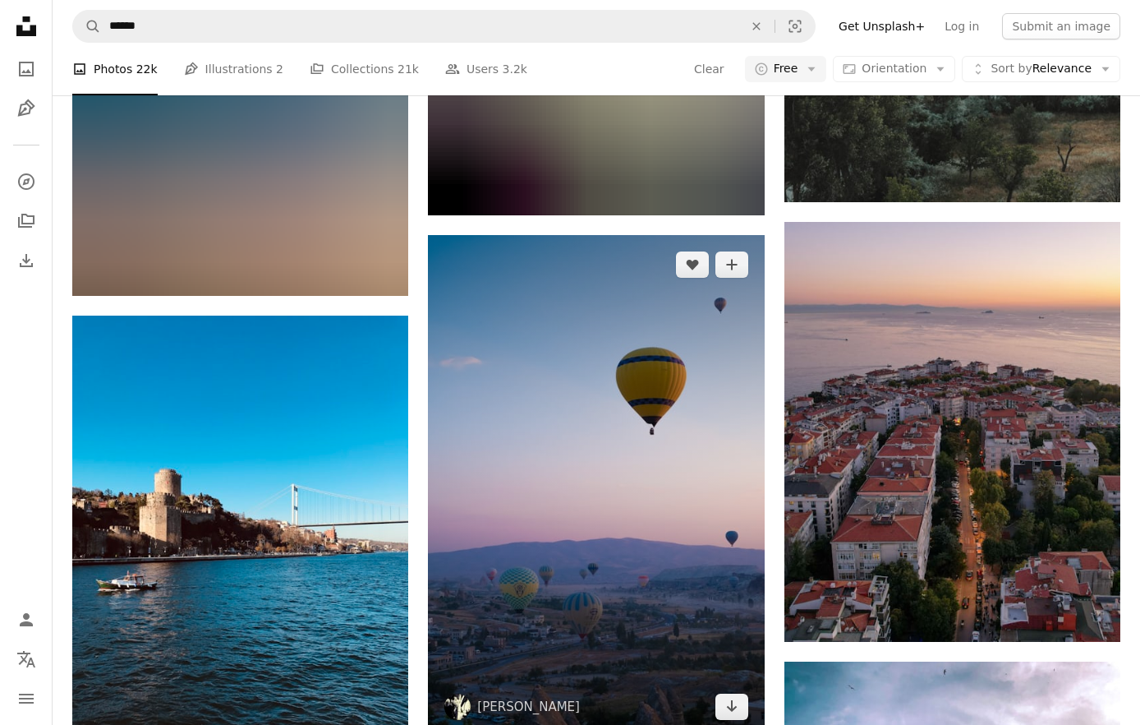
scroll to position [13257, 0]
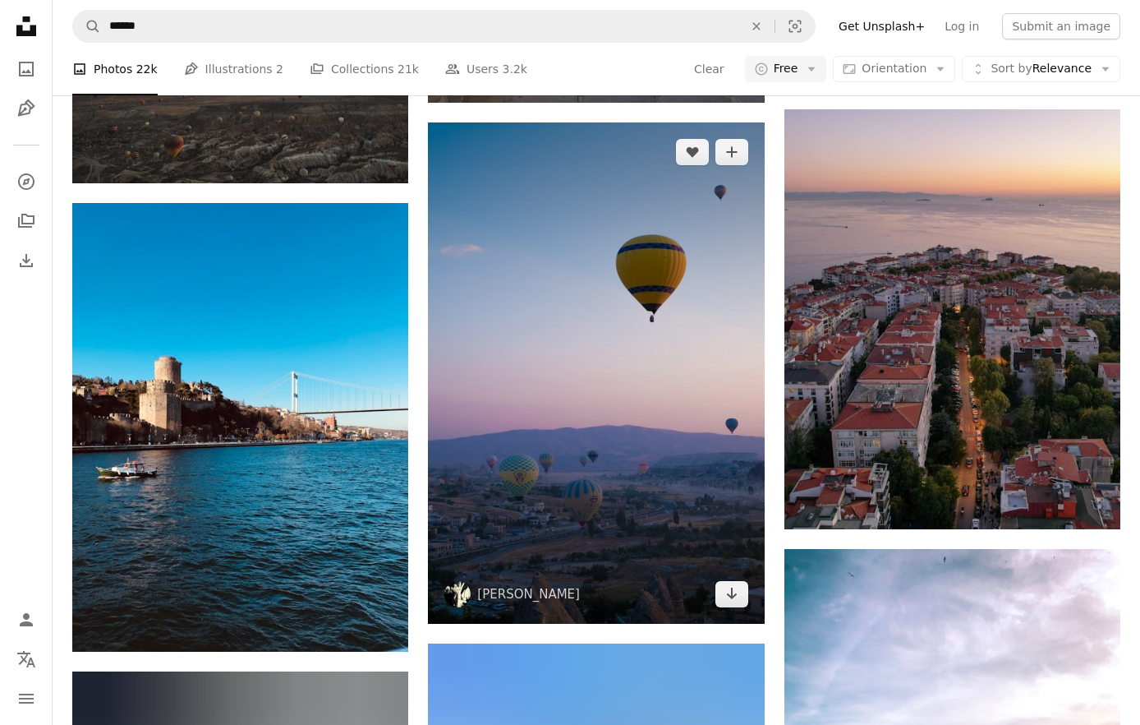
click at [720, 381] on img at bounding box center [596, 372] width 336 height 501
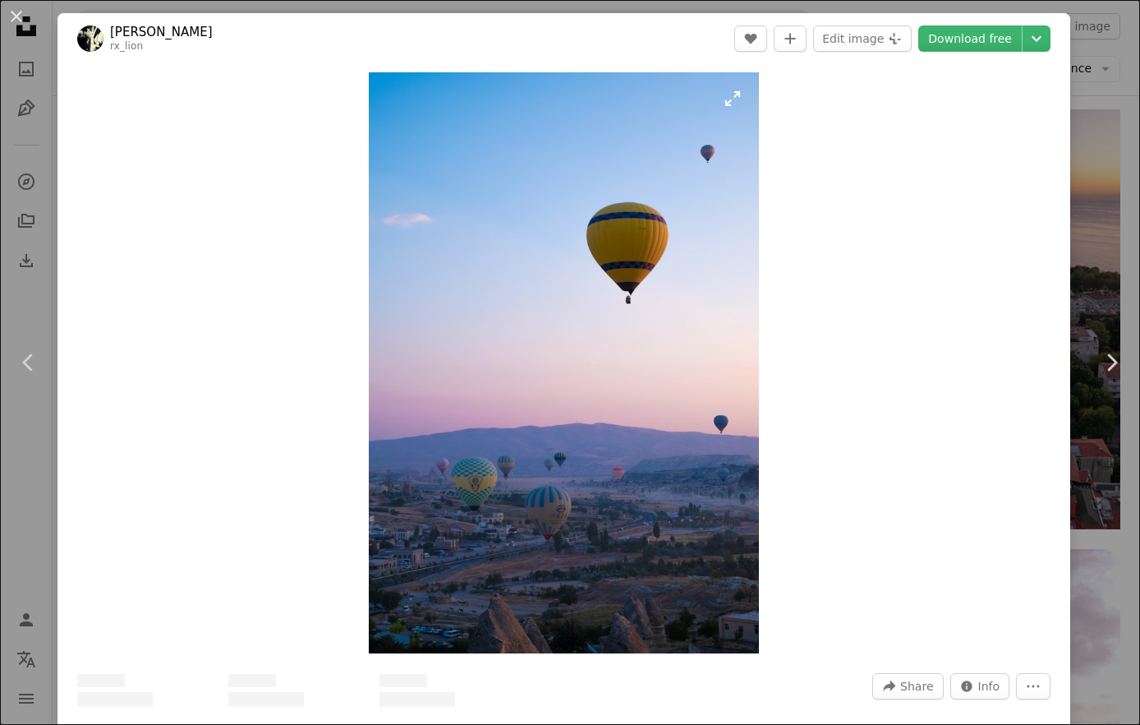
click at [654, 367] on img "Zoom in on this image" at bounding box center [564, 362] width 390 height 581
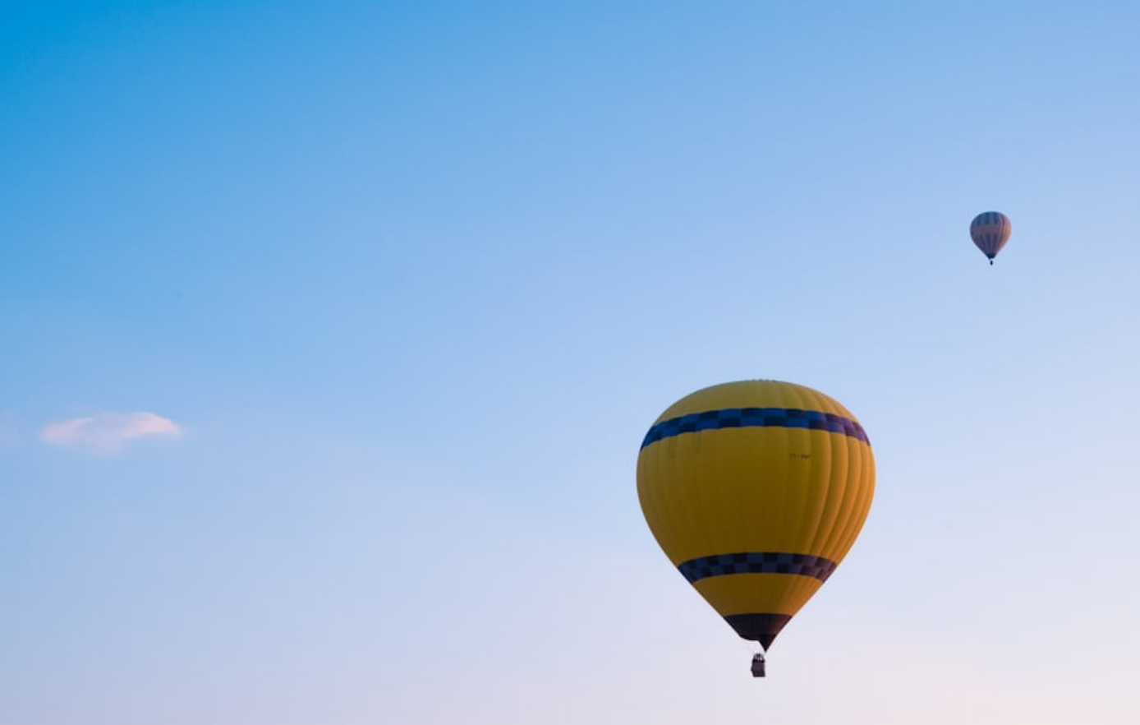
scroll to position [488, 0]
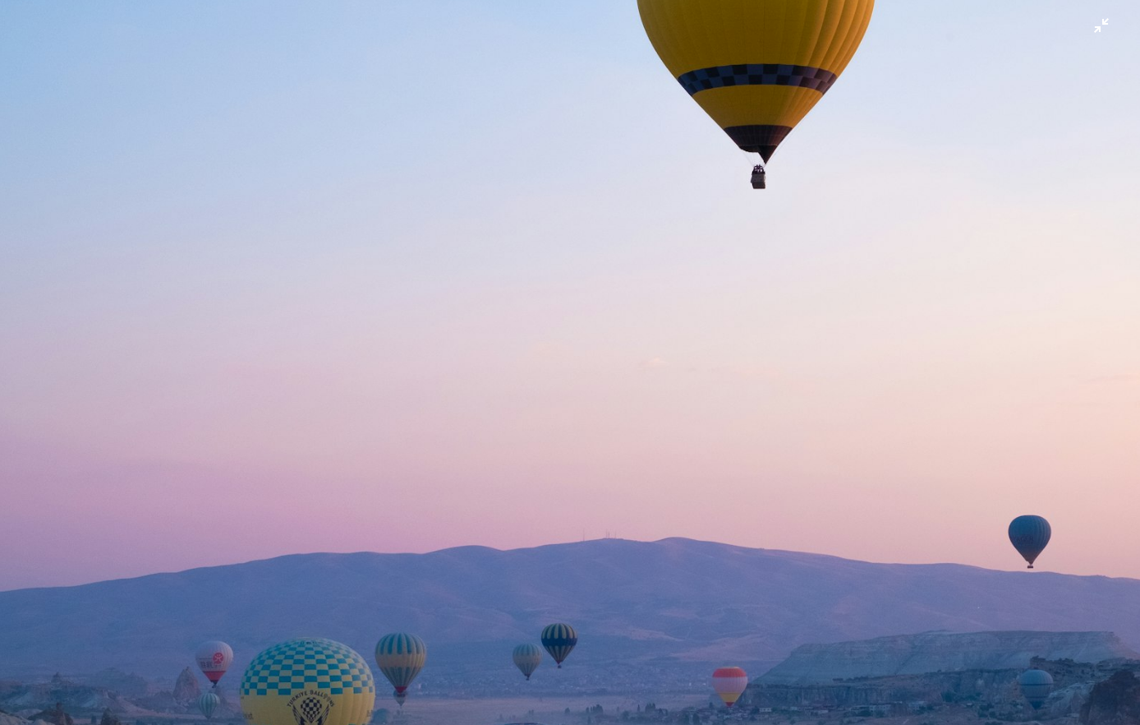
click at [650, 383] on img "Zoom out on this image" at bounding box center [570, 362] width 1142 height 1702
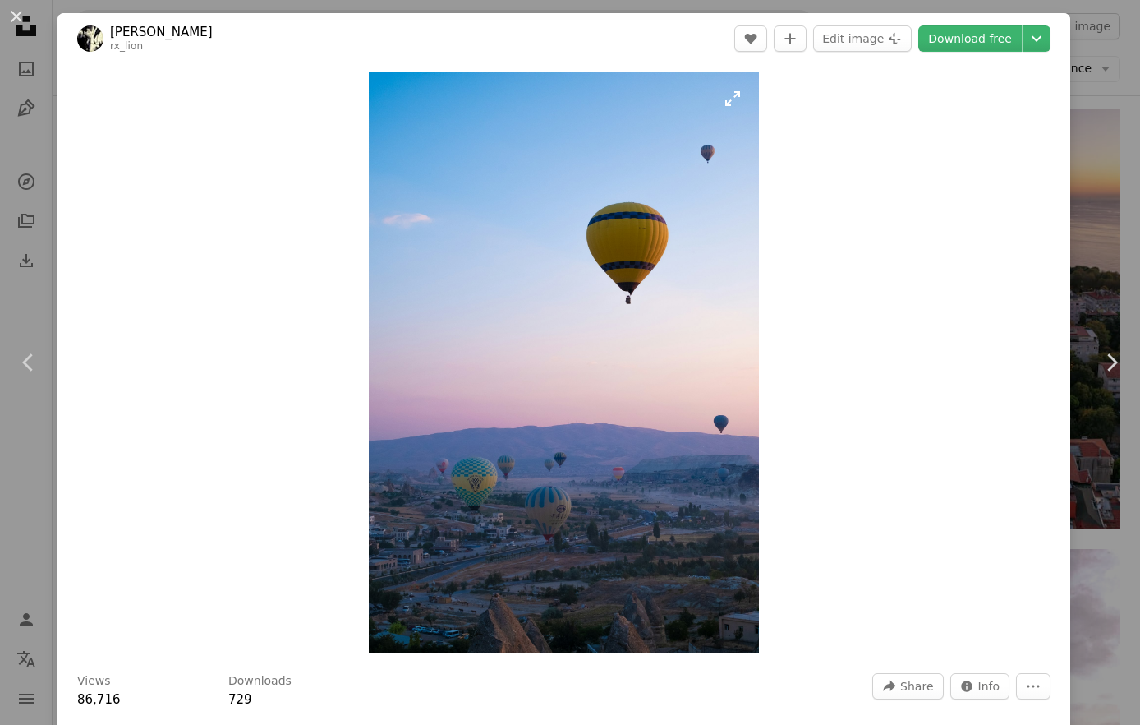
click at [637, 387] on img "Zoom in on this image" at bounding box center [564, 362] width 390 height 581
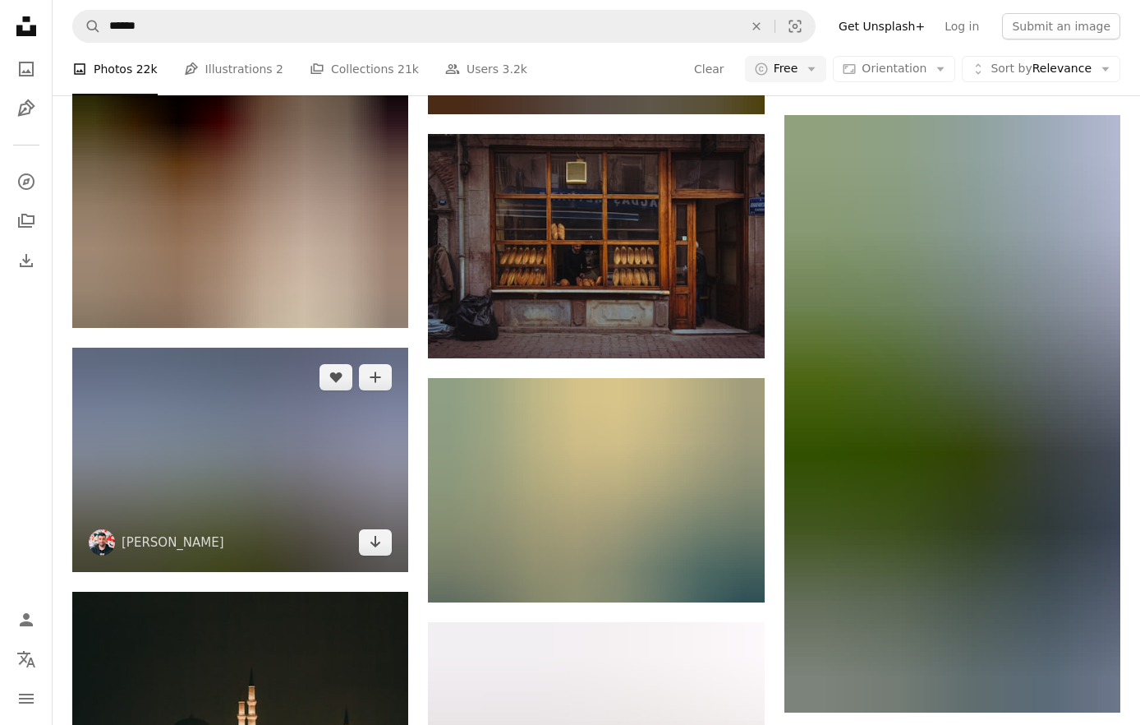
scroll to position [22269, 0]
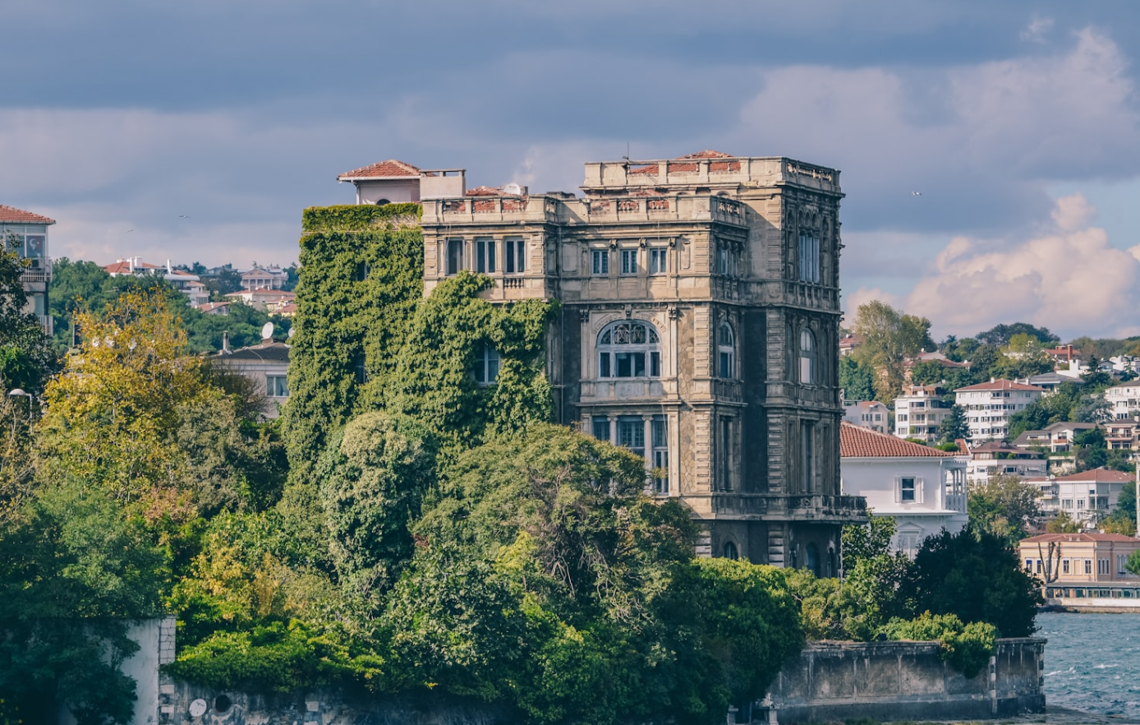
click at [384, 357] on img "Zoom out on this image" at bounding box center [570, 380] width 1142 height 762
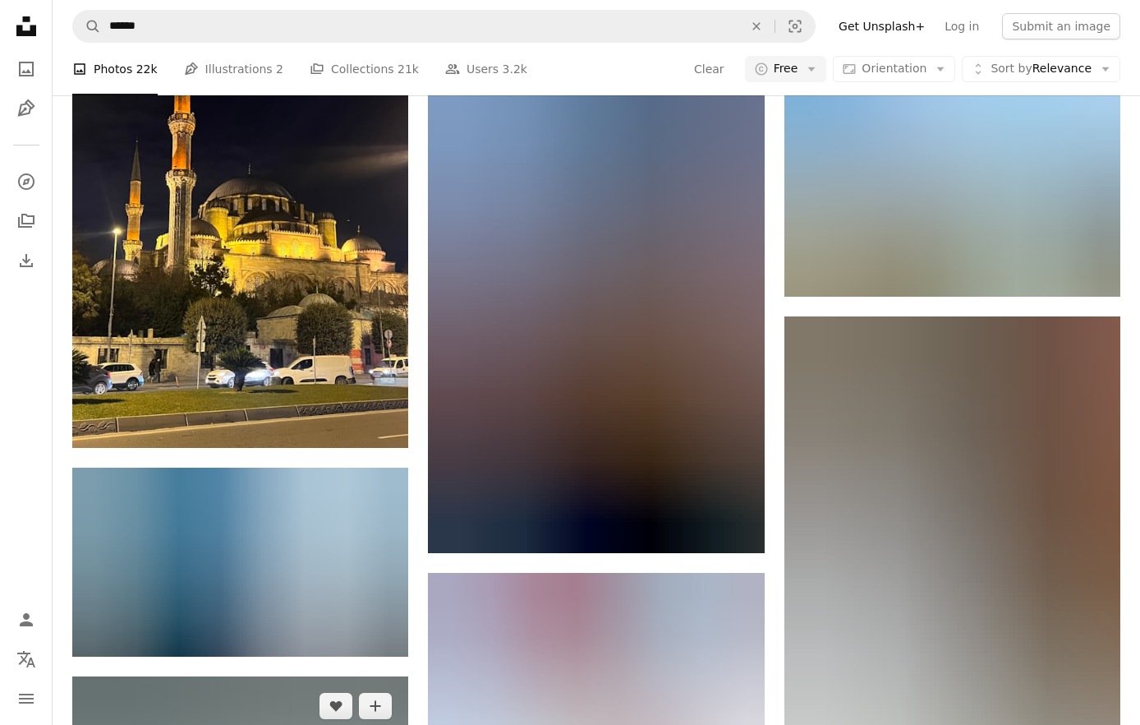
scroll to position [31731, 0]
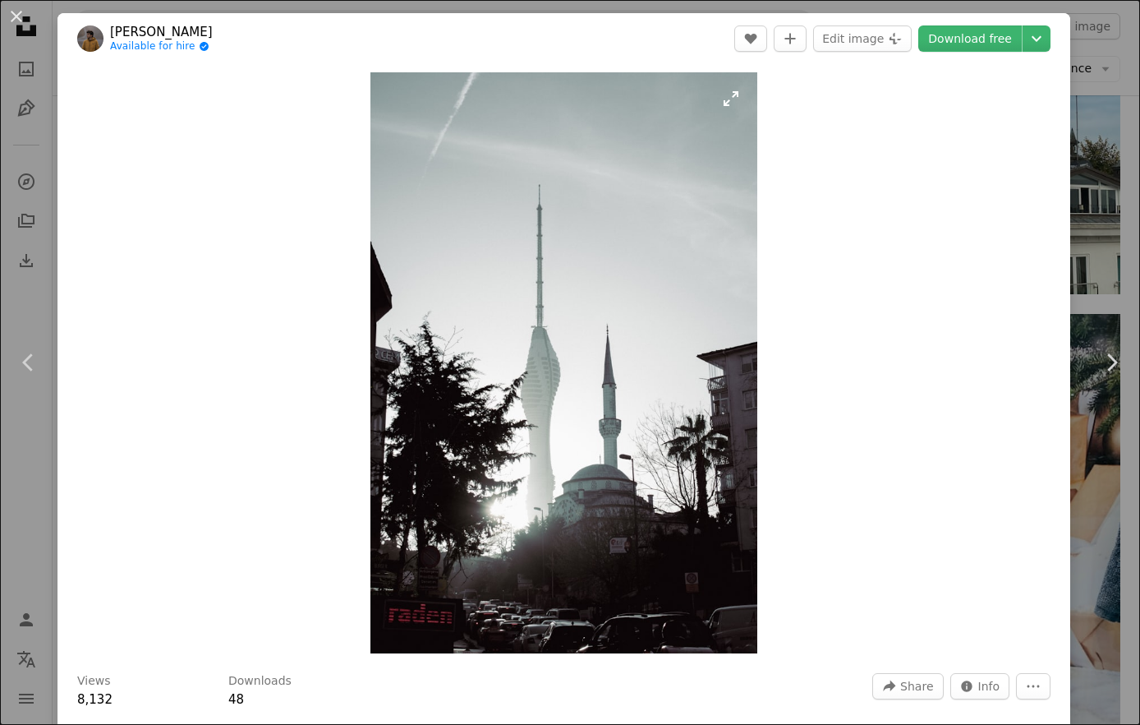
click at [537, 371] on img "Zoom in on this image" at bounding box center [564, 362] width 387 height 581
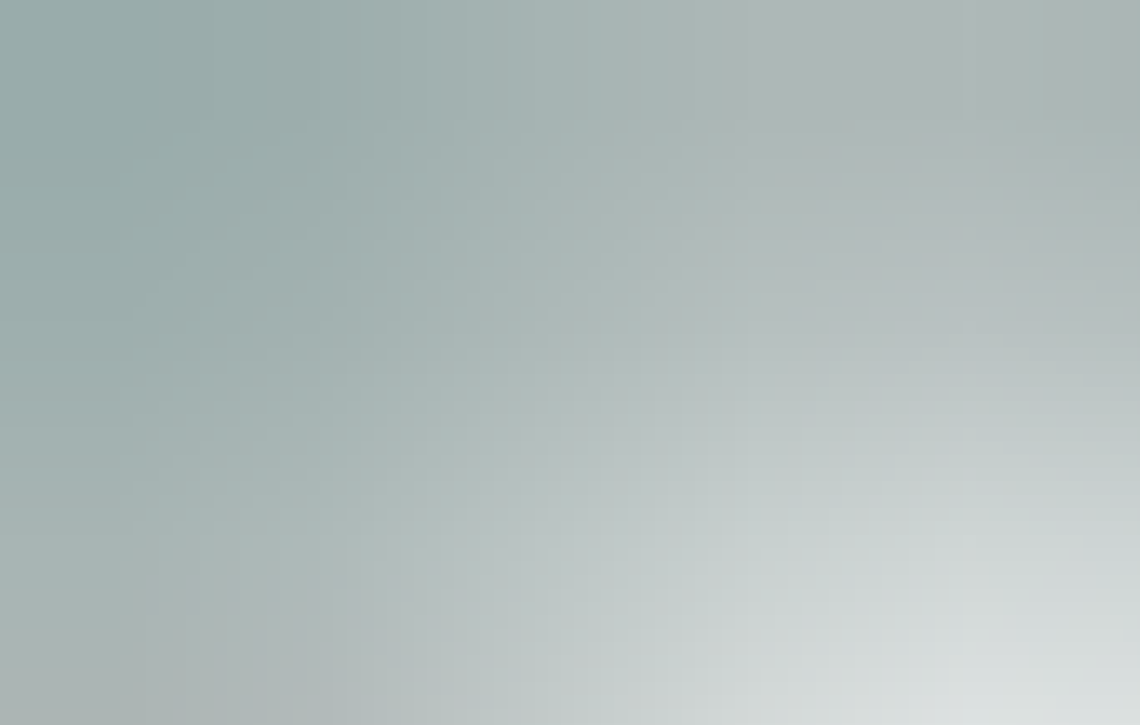
scroll to position [494, 0]
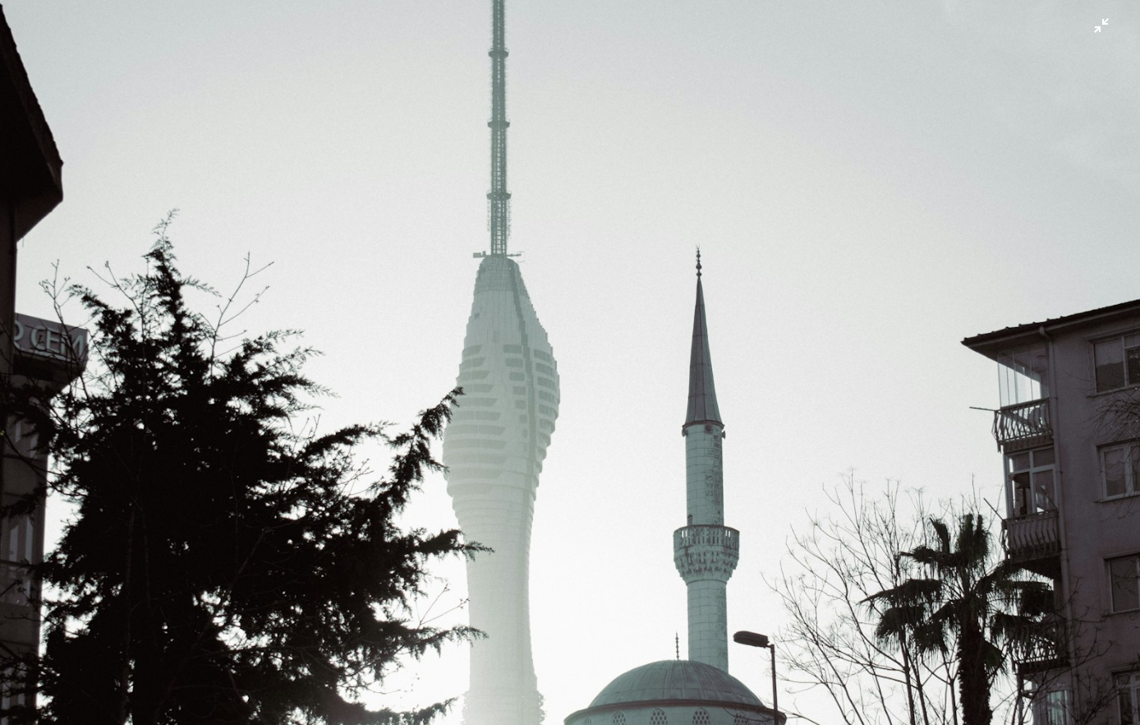
click at [537, 371] on img "Zoom out on this image" at bounding box center [570, 361] width 1142 height 1713
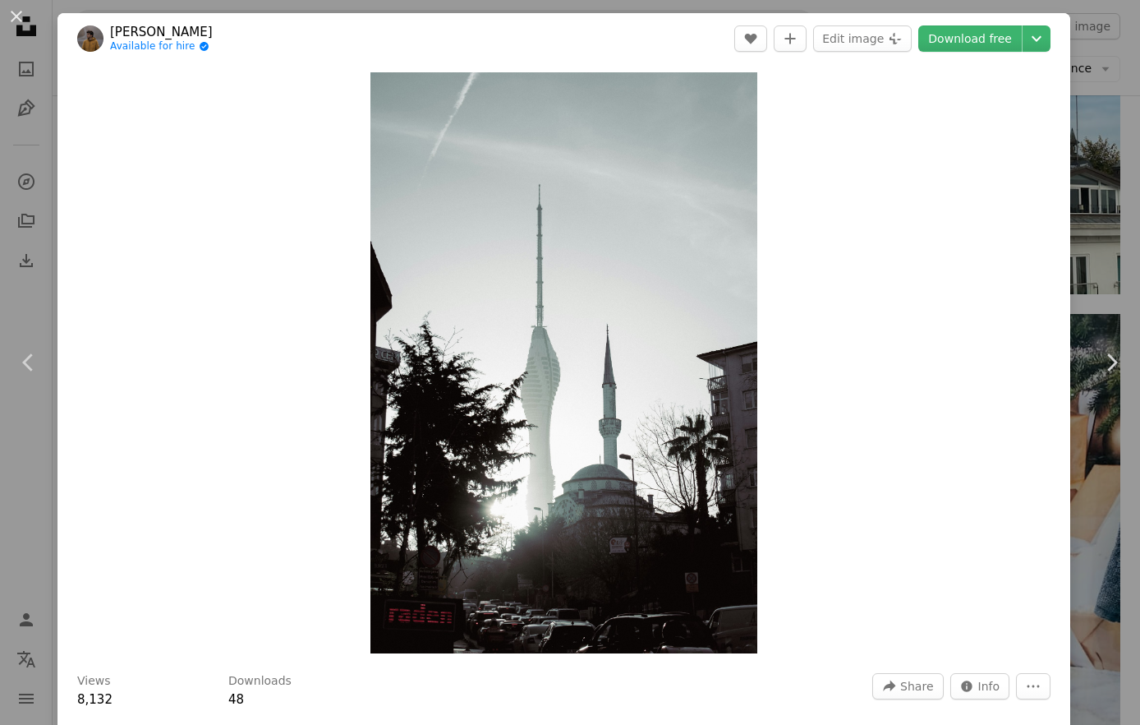
click at [537, 371] on img "Zoom in on this image" at bounding box center [564, 362] width 387 height 581
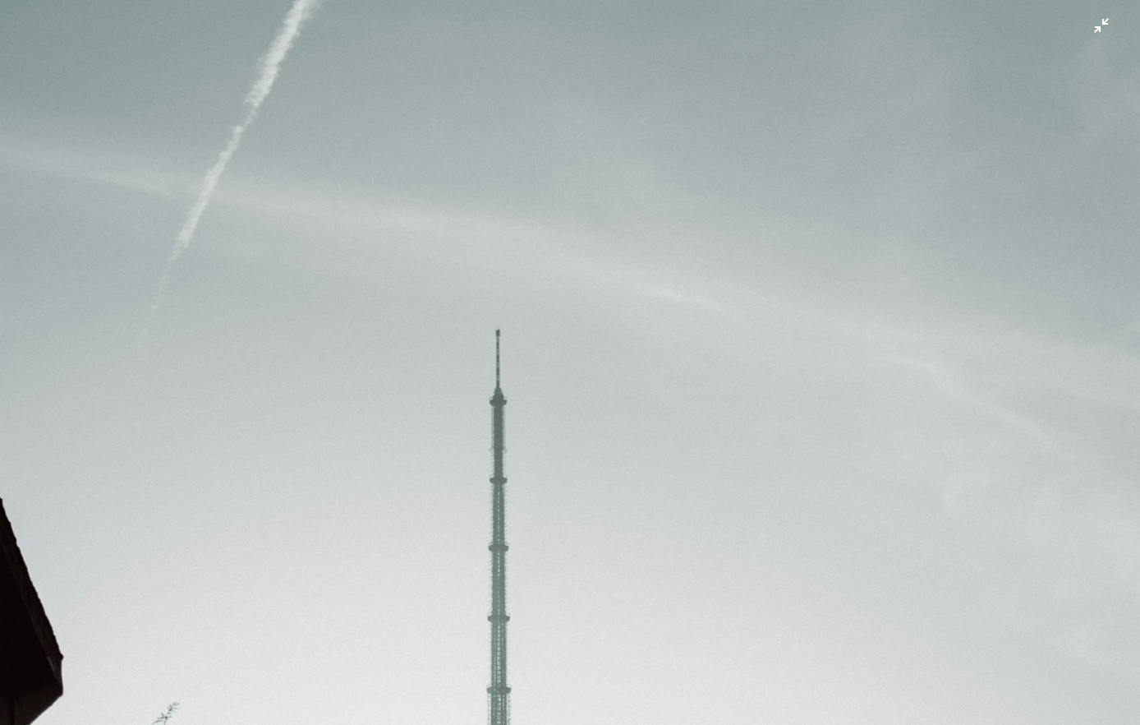
scroll to position [0, 0]
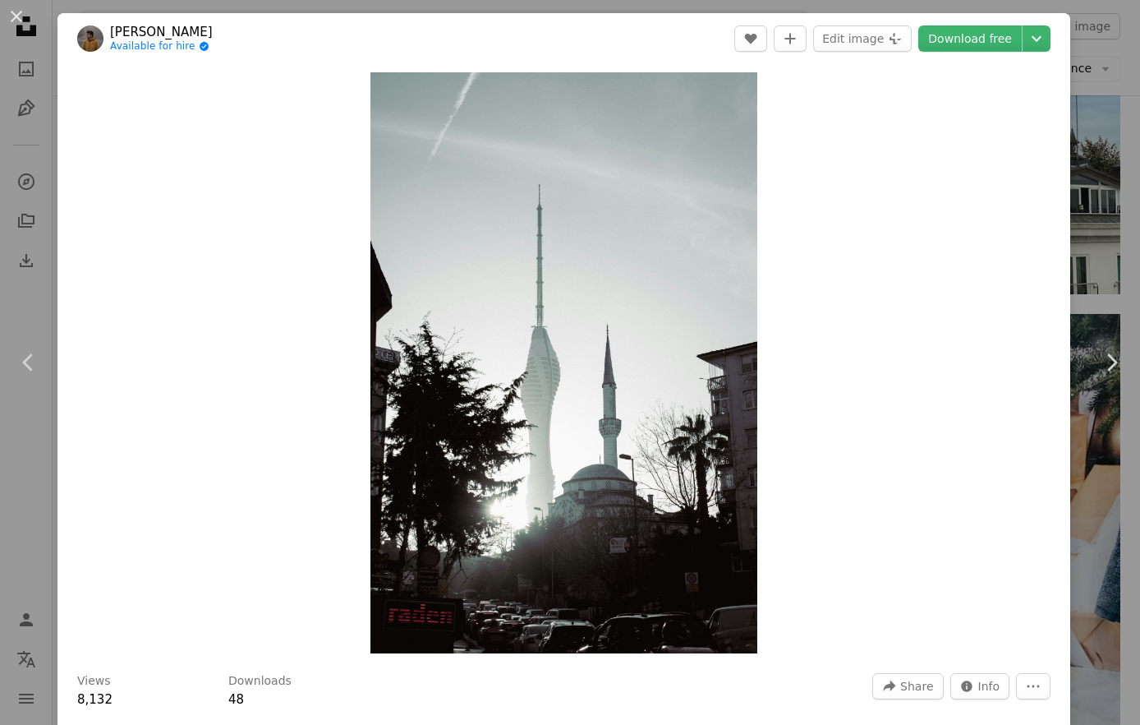
click at [794, 335] on div "Zoom in" at bounding box center [564, 362] width 1013 height 597
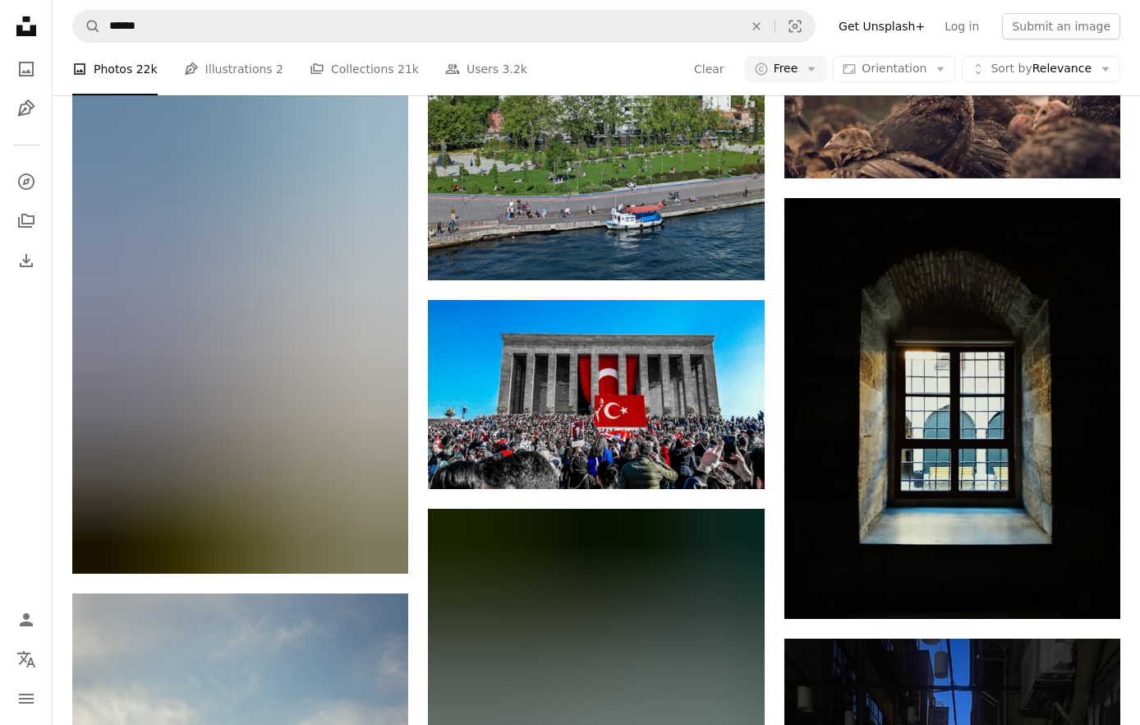
scroll to position [34183, 0]
